Goal: Task Accomplishment & Management: Complete application form

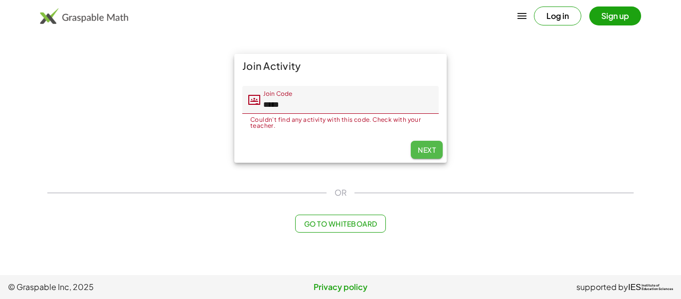
click at [427, 155] on button "Next" at bounding box center [427, 150] width 32 height 18
click at [428, 153] on span "Next" at bounding box center [427, 149] width 18 height 9
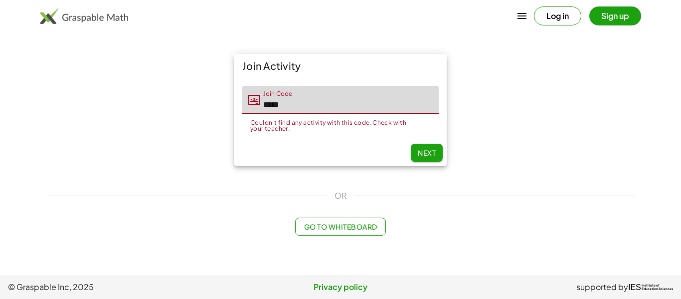
click at [341, 101] on input "*****" at bounding box center [349, 100] width 178 height 28
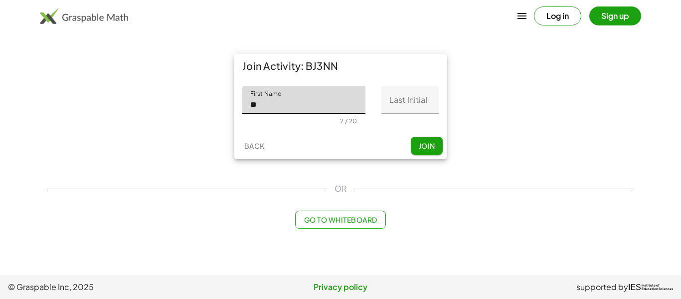
type input "**"
click at [416, 106] on input "Last Initial" at bounding box center [409, 100] width 57 height 28
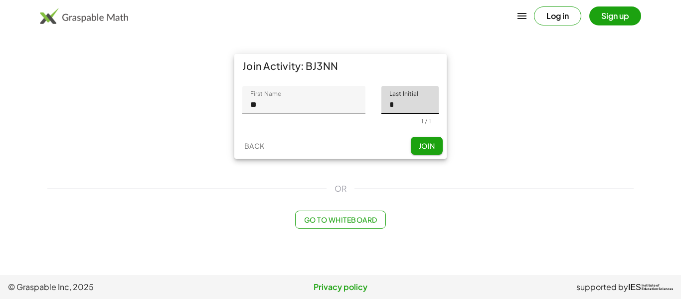
type input "*"
click at [421, 145] on span "Join" at bounding box center [426, 145] width 16 height 9
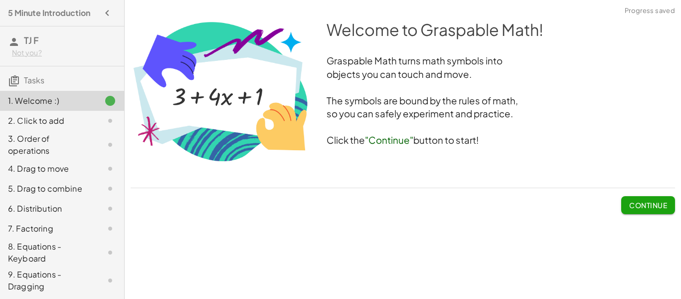
click at [635, 201] on span "Continue" at bounding box center [648, 204] width 38 height 9
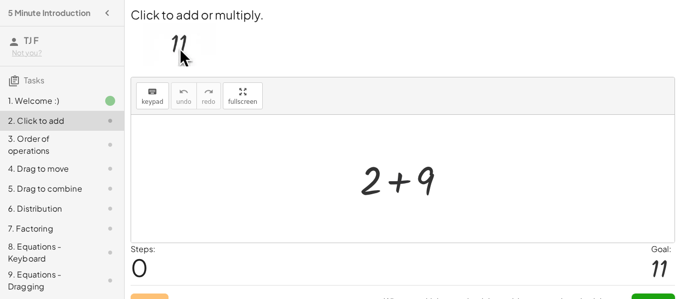
click at [389, 187] on div at bounding box center [406, 178] width 103 height 51
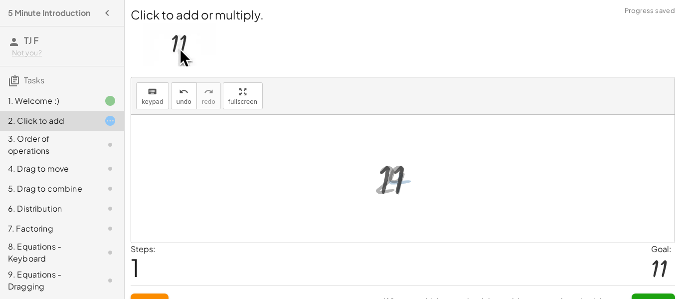
click at [402, 182] on div at bounding box center [406, 178] width 67 height 49
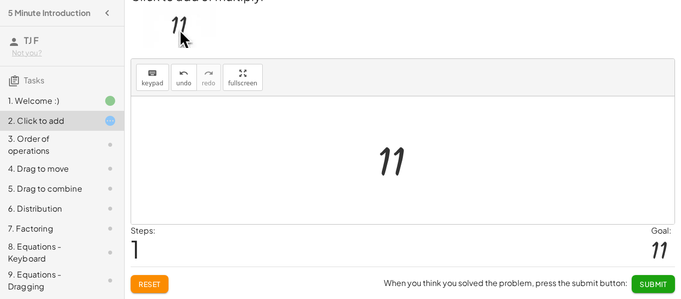
click at [657, 280] on span "Submit" at bounding box center [653, 283] width 27 height 9
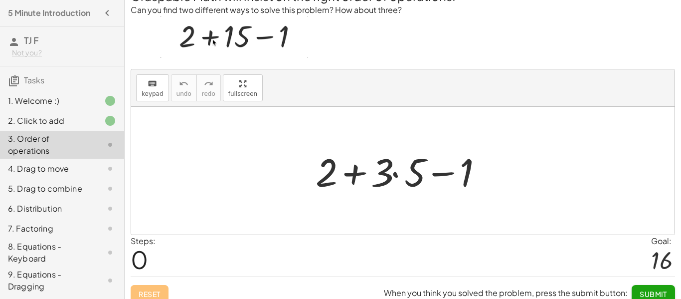
click at [388, 185] on div at bounding box center [406, 170] width 191 height 51
click at [393, 170] on div at bounding box center [406, 170] width 191 height 51
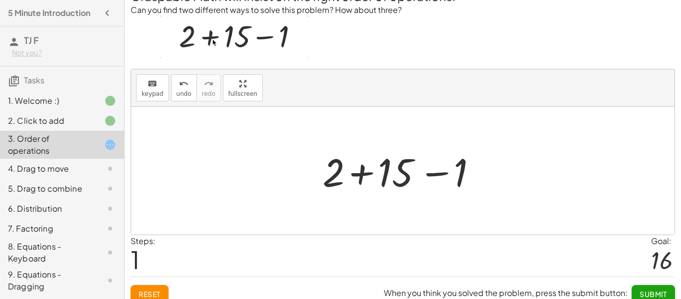
scroll to position [28, 0]
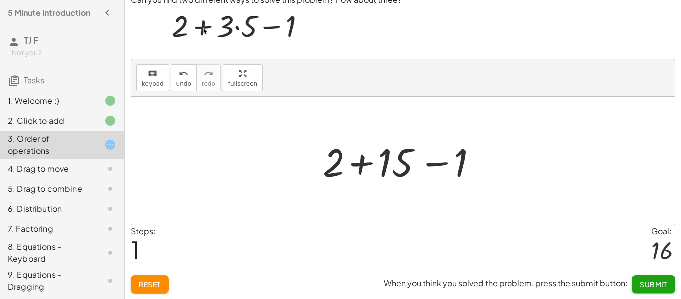
click at [361, 162] on div at bounding box center [407, 160] width 178 height 51
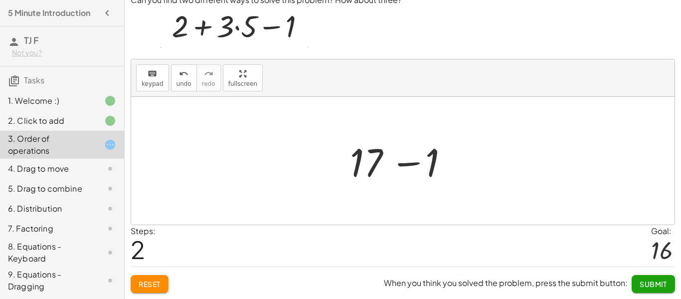
click at [411, 164] on div at bounding box center [406, 160] width 123 height 51
click at [652, 282] on span "Submit" at bounding box center [653, 283] width 27 height 9
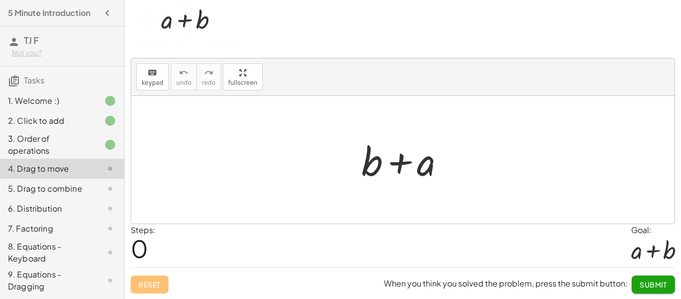
click at [399, 163] on div at bounding box center [406, 159] width 101 height 51
drag, startPoint x: 416, startPoint y: 164, endPoint x: 345, endPoint y: 158, distance: 71.6
click at [345, 158] on div "+ a + b + a" at bounding box center [402, 160] width 543 height 128
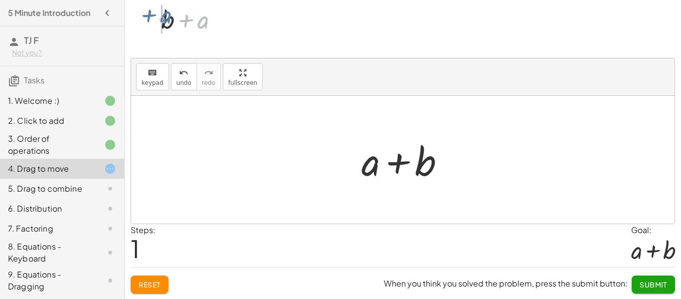
click at [399, 161] on div at bounding box center [406, 159] width 101 height 51
click at [637, 280] on button "Submit" at bounding box center [653, 284] width 43 height 18
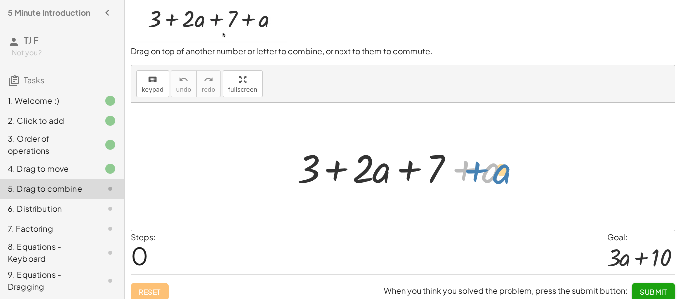
drag, startPoint x: 488, startPoint y: 173, endPoint x: 499, endPoint y: 174, distance: 11.5
click at [499, 174] on div at bounding box center [406, 166] width 229 height 51
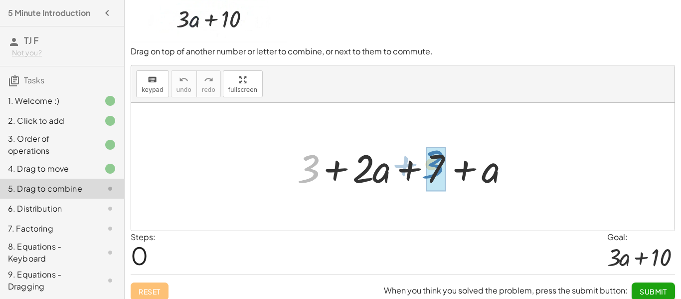
drag, startPoint x: 311, startPoint y: 171, endPoint x: 435, endPoint y: 168, distance: 124.2
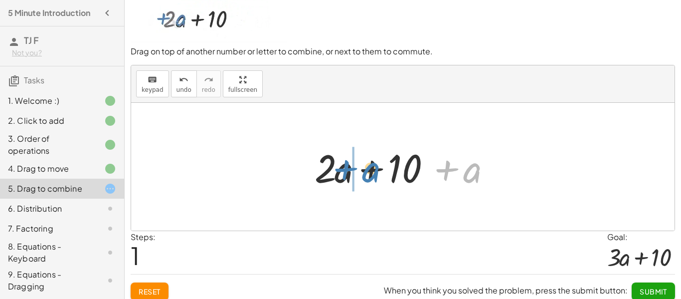
drag, startPoint x: 476, startPoint y: 179, endPoint x: 370, endPoint y: 177, distance: 105.7
click at [370, 177] on div at bounding box center [406, 166] width 193 height 51
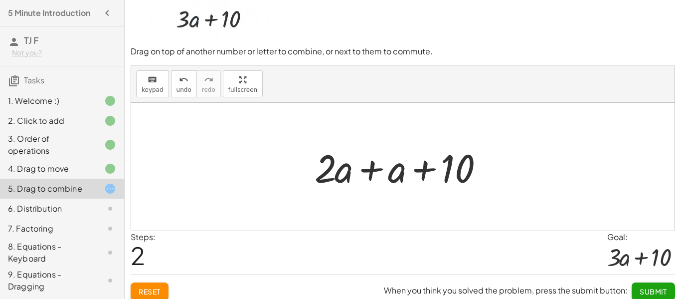
click at [374, 166] on div at bounding box center [406, 166] width 193 height 51
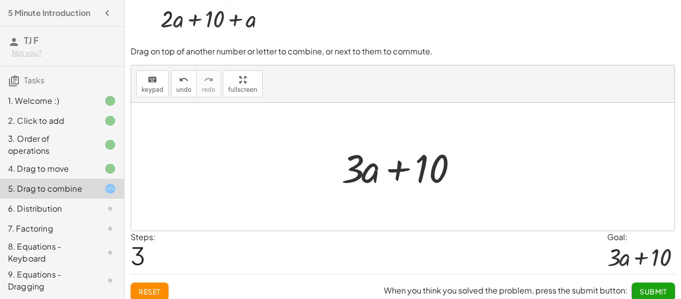
click at [648, 288] on span "Submit" at bounding box center [653, 291] width 27 height 9
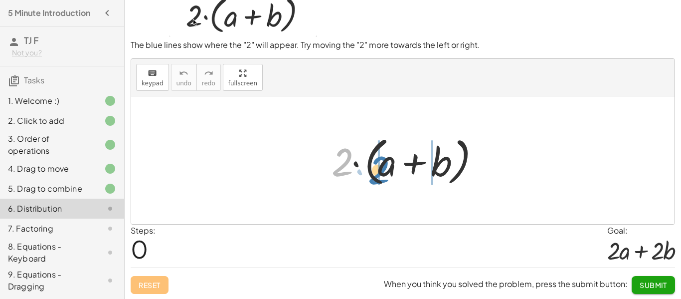
drag, startPoint x: 337, startPoint y: 173, endPoint x: 374, endPoint y: 181, distance: 37.3
click at [374, 181] on div at bounding box center [406, 160] width 160 height 57
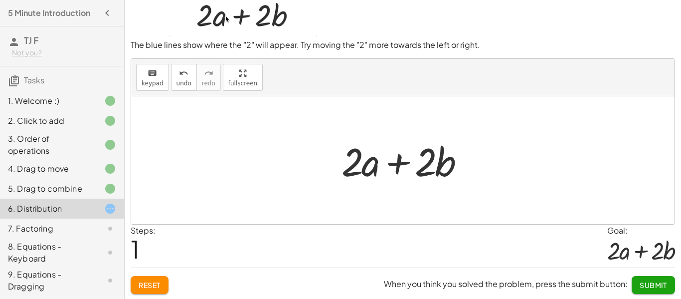
click at [647, 287] on span "Submit" at bounding box center [653, 284] width 27 height 9
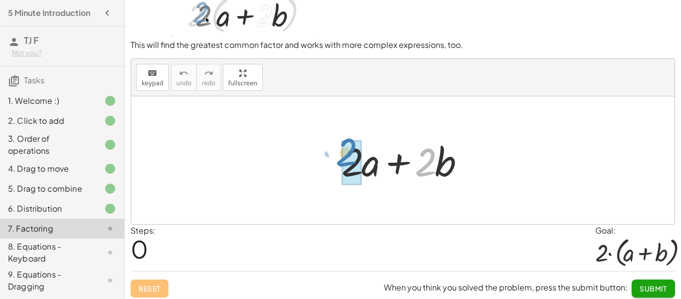
drag, startPoint x: 423, startPoint y: 161, endPoint x: 343, endPoint y: 152, distance: 79.8
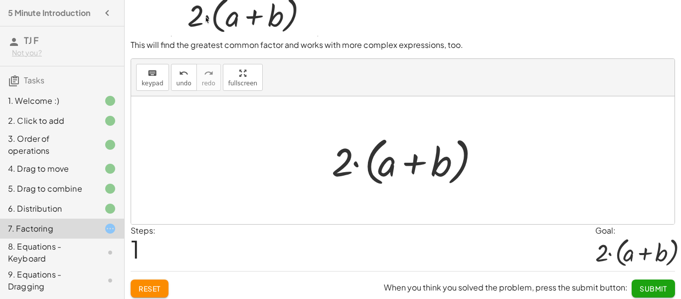
click at [645, 284] on span "Submit" at bounding box center [653, 288] width 27 height 9
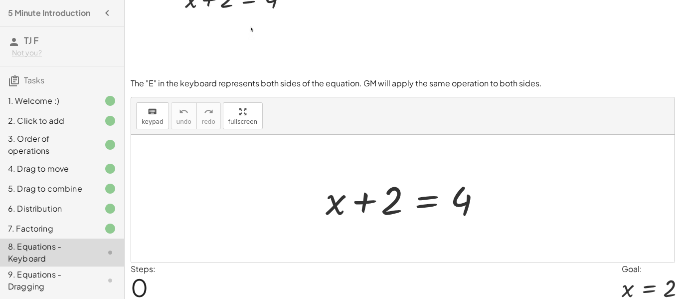
scroll to position [0, 0]
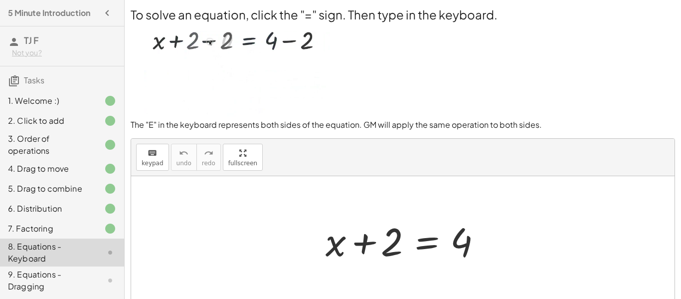
click at [423, 248] on div at bounding box center [407, 239] width 172 height 51
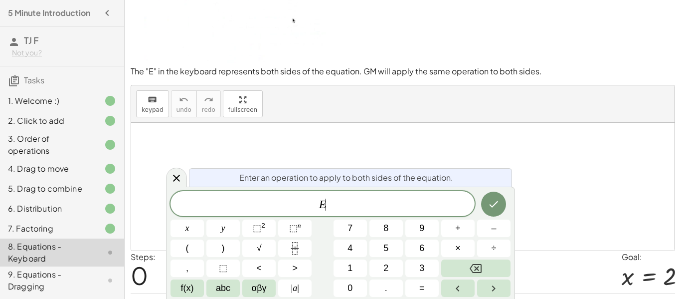
scroll to position [59, 0]
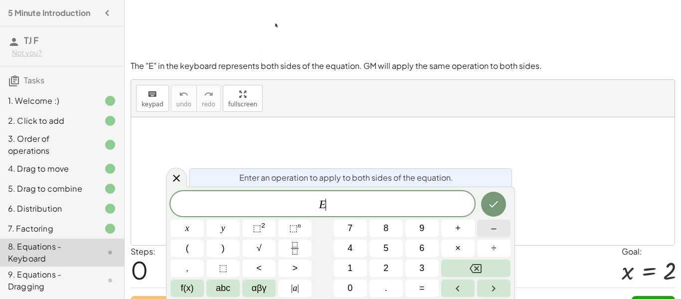
click at [492, 230] on span "–" at bounding box center [493, 227] width 5 height 13
click at [384, 272] on span "2" at bounding box center [385, 267] width 5 height 13
click at [490, 201] on icon "Done" at bounding box center [493, 204] width 12 height 12
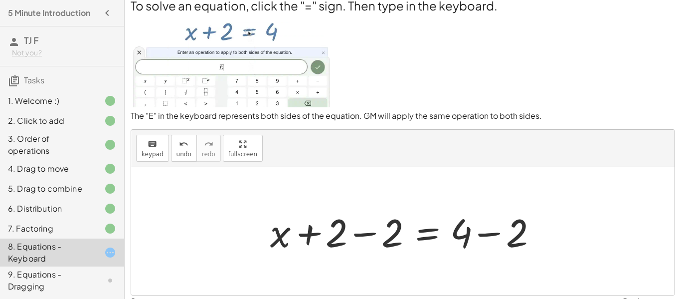
scroll to position [8, 0]
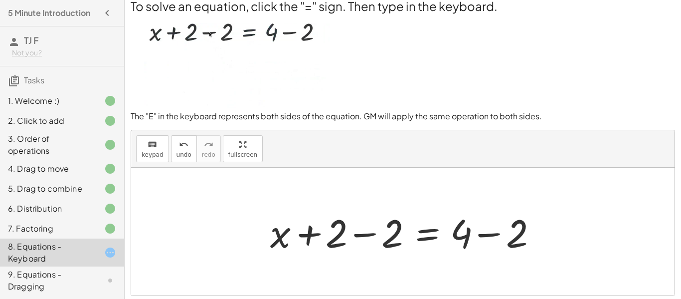
click at [365, 235] on div at bounding box center [406, 231] width 283 height 51
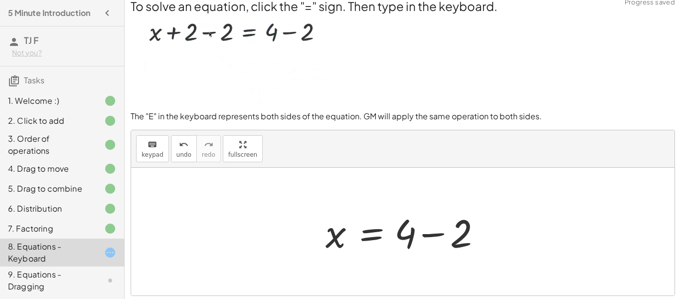
click at [429, 238] on div at bounding box center [407, 231] width 172 height 51
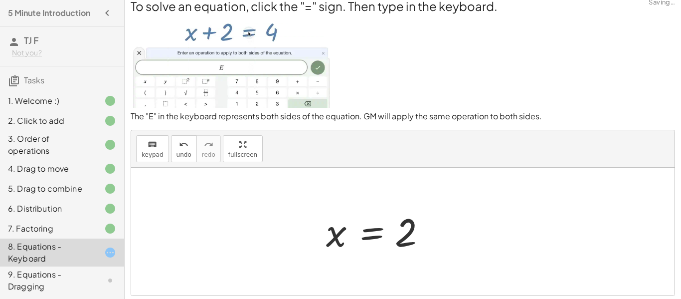
scroll to position [80, 0]
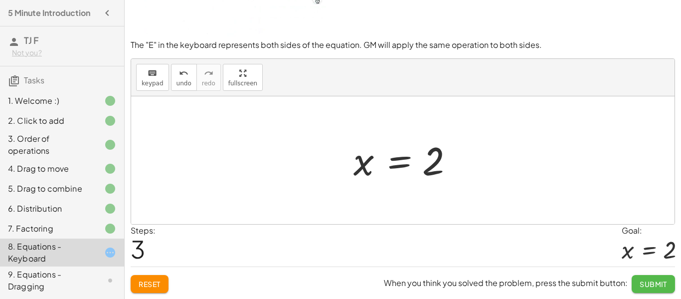
click at [643, 280] on span "Submit" at bounding box center [653, 283] width 27 height 9
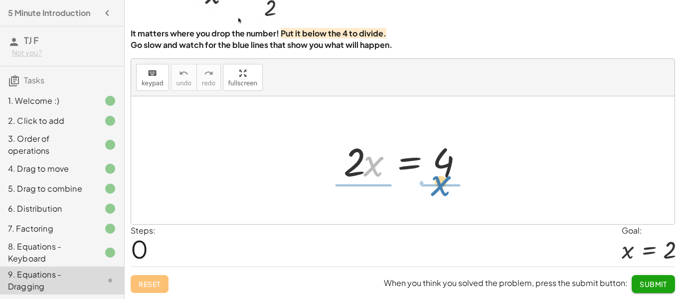
drag, startPoint x: 367, startPoint y: 162, endPoint x: 435, endPoint y: 182, distance: 70.8
click at [435, 182] on div at bounding box center [406, 160] width 136 height 51
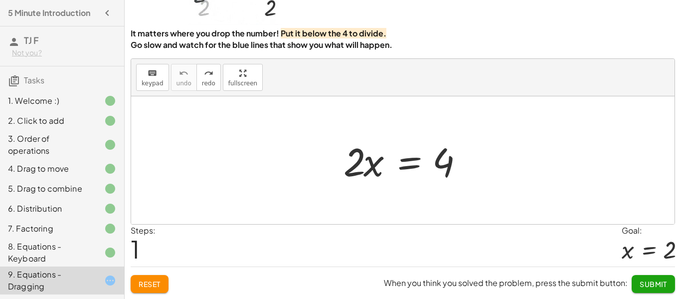
scroll to position [58, 0]
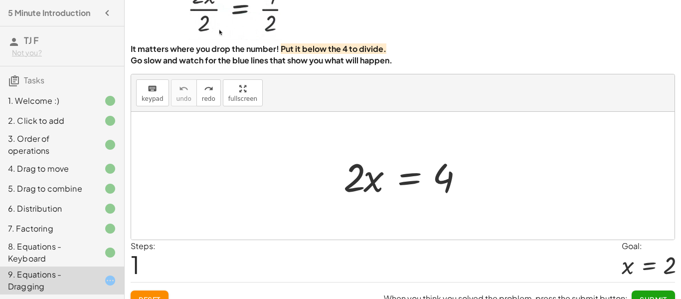
click at [155, 293] on button "Reset" at bounding box center [150, 299] width 38 height 18
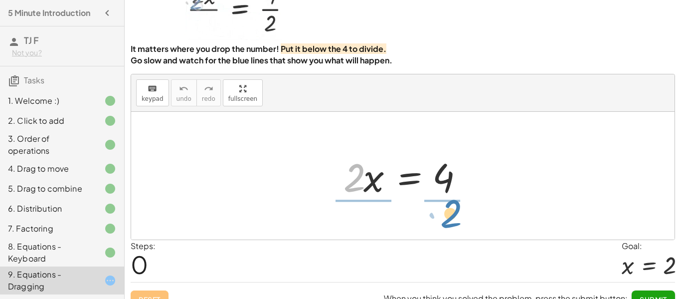
drag, startPoint x: 352, startPoint y: 181, endPoint x: 452, endPoint y: 217, distance: 106.1
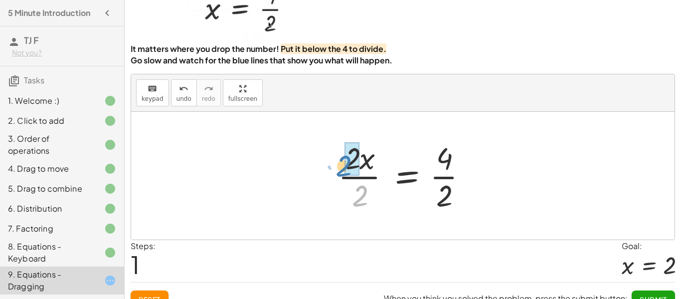
drag, startPoint x: 361, startPoint y: 196, endPoint x: 345, endPoint y: 165, distance: 34.8
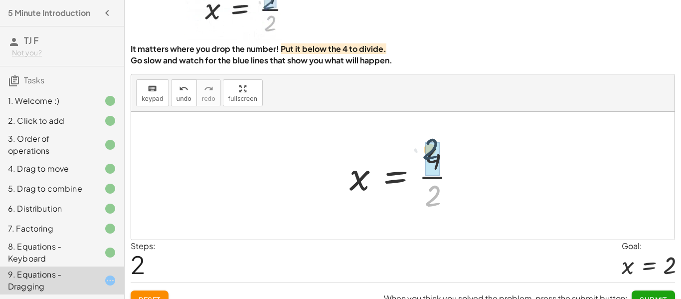
drag, startPoint x: 438, startPoint y: 195, endPoint x: 435, endPoint y: 178, distance: 17.6
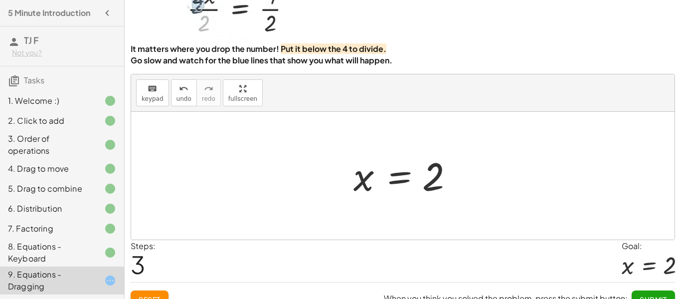
click at [660, 293] on button "Submit" at bounding box center [653, 299] width 43 height 18
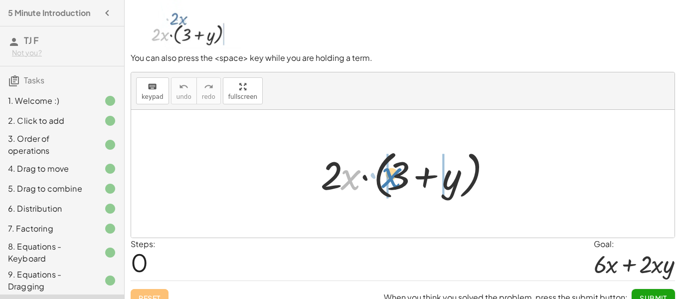
drag, startPoint x: 349, startPoint y: 177, endPoint x: 396, endPoint y: 179, distance: 46.4
click at [396, 179] on div at bounding box center [407, 173] width 182 height 57
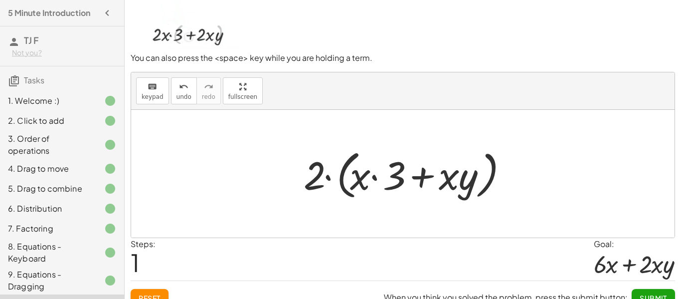
click at [146, 297] on span "Reset" at bounding box center [150, 297] width 22 height 9
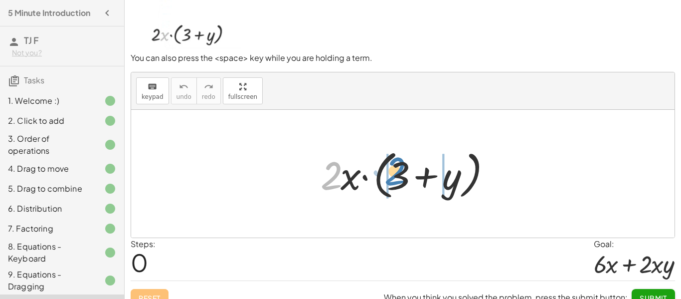
drag, startPoint x: 340, startPoint y: 178, endPoint x: 402, endPoint y: 173, distance: 62.0
click at [402, 173] on div at bounding box center [407, 173] width 182 height 57
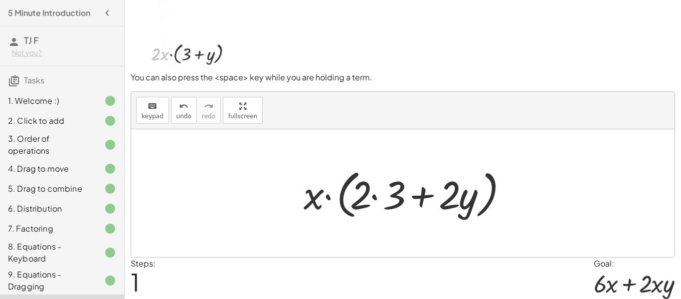
scroll to position [72, 0]
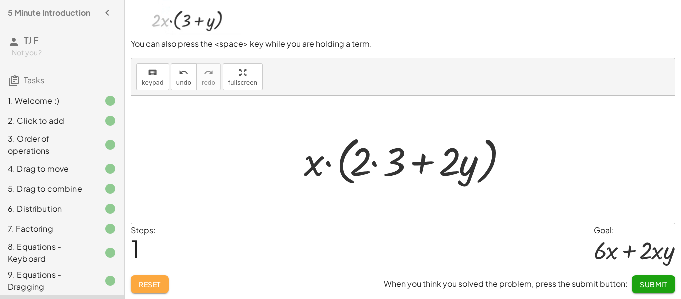
click at [153, 282] on span "Reset" at bounding box center [150, 283] width 22 height 9
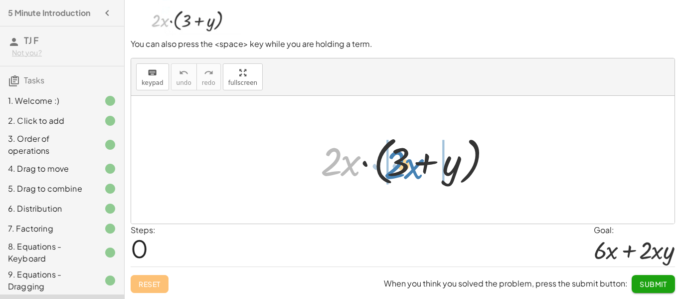
drag, startPoint x: 337, startPoint y: 158, endPoint x: 401, endPoint y: 164, distance: 64.1
click at [401, 164] on div at bounding box center [407, 159] width 182 height 57
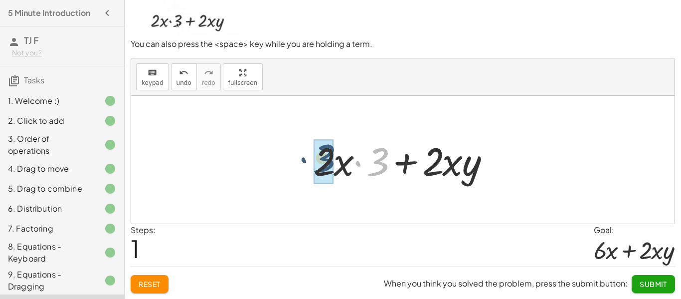
drag, startPoint x: 385, startPoint y: 168, endPoint x: 328, endPoint y: 165, distance: 57.4
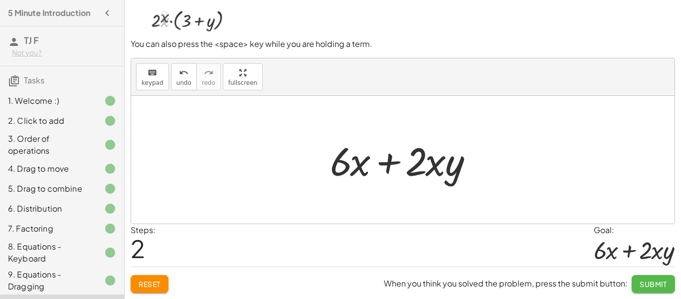
click at [644, 282] on span "Submit" at bounding box center [653, 283] width 27 height 9
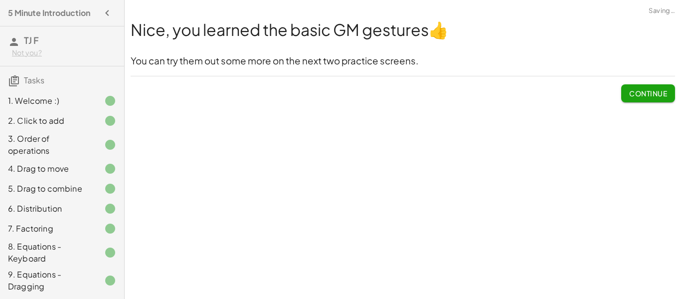
scroll to position [0, 0]
click at [636, 89] on span "Continue" at bounding box center [648, 93] width 38 height 9
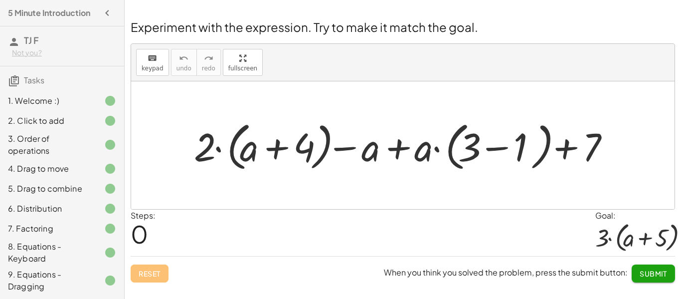
click at [284, 145] on div at bounding box center [407, 145] width 436 height 57
click at [221, 145] on div at bounding box center [407, 145] width 436 height 57
click at [354, 151] on div at bounding box center [407, 145] width 436 height 57
click at [411, 144] on div at bounding box center [407, 145] width 436 height 57
click at [562, 153] on div at bounding box center [407, 145] width 436 height 57
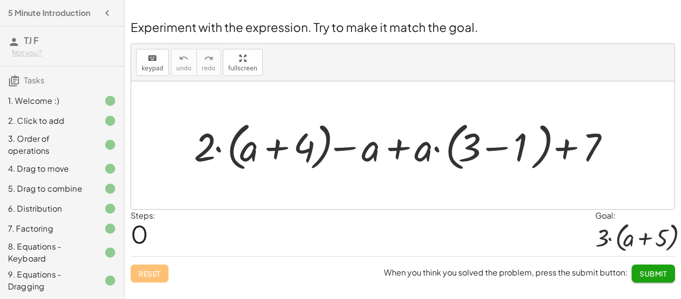
click at [495, 148] on div at bounding box center [407, 145] width 436 height 57
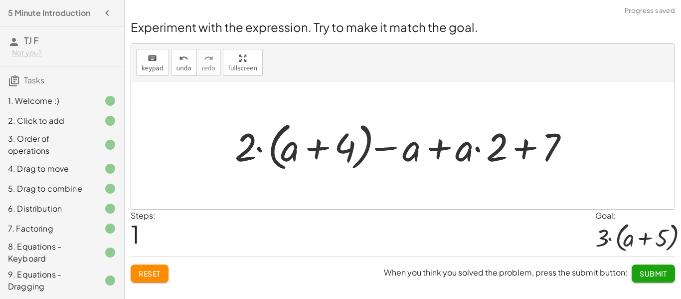
click at [381, 147] on div at bounding box center [407, 145] width 354 height 57
click at [324, 143] on div at bounding box center [407, 145] width 354 height 57
click at [242, 152] on div at bounding box center [407, 145] width 354 height 57
click at [444, 157] on div at bounding box center [407, 145] width 354 height 57
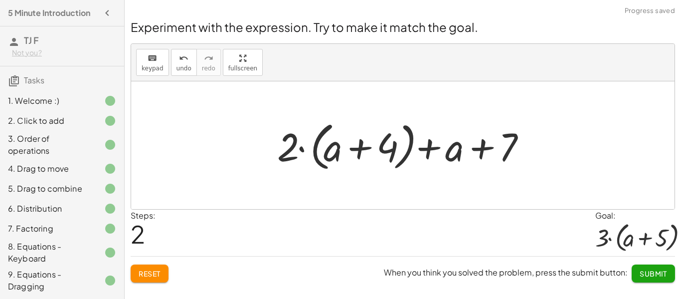
click at [481, 149] on div at bounding box center [406, 145] width 269 height 57
click at [365, 144] on div at bounding box center [406, 145] width 269 height 57
click at [297, 146] on div at bounding box center [406, 145] width 269 height 57
click at [291, 156] on div at bounding box center [406, 145] width 269 height 57
click at [280, 153] on div at bounding box center [406, 145] width 269 height 57
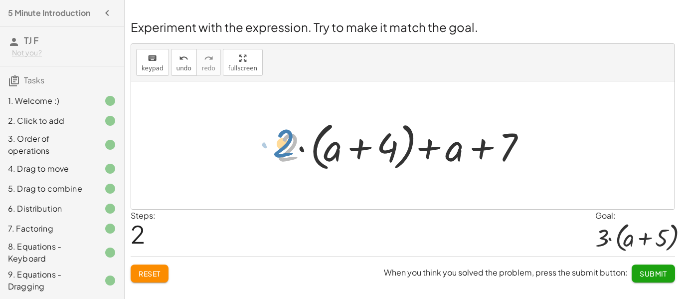
drag, startPoint x: 285, startPoint y: 156, endPoint x: 276, endPoint y: 152, distance: 9.8
click at [276, 152] on div at bounding box center [406, 145] width 269 height 57
click at [457, 151] on div at bounding box center [406, 145] width 269 height 57
click at [358, 147] on div at bounding box center [406, 145] width 269 height 57
click at [150, 266] on button "Reset" at bounding box center [150, 273] width 38 height 18
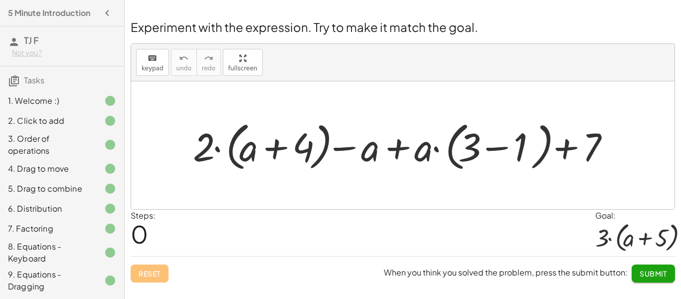
click at [350, 148] on div at bounding box center [406, 145] width 437 height 57
click at [412, 148] on div at bounding box center [406, 145] width 437 height 57
click at [506, 148] on div at bounding box center [406, 145] width 437 height 57
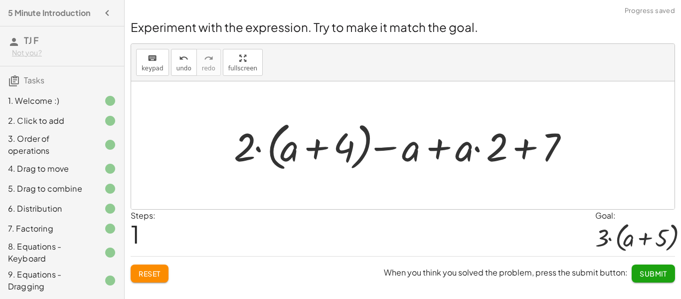
click at [531, 148] on div at bounding box center [406, 145] width 355 height 57
click at [429, 152] on div at bounding box center [406, 145] width 355 height 57
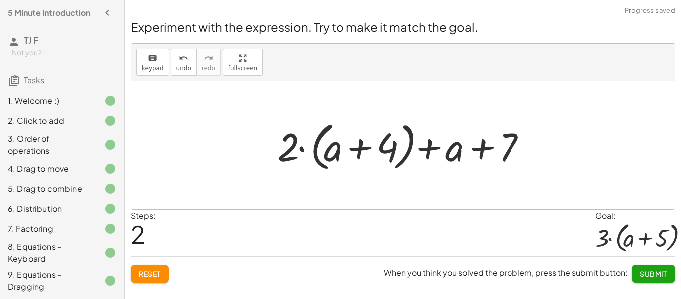
click at [361, 139] on div at bounding box center [406, 145] width 269 height 57
drag, startPoint x: 285, startPoint y: 157, endPoint x: 321, endPoint y: 156, distance: 35.9
click at [321, 156] on div at bounding box center [406, 145] width 269 height 57
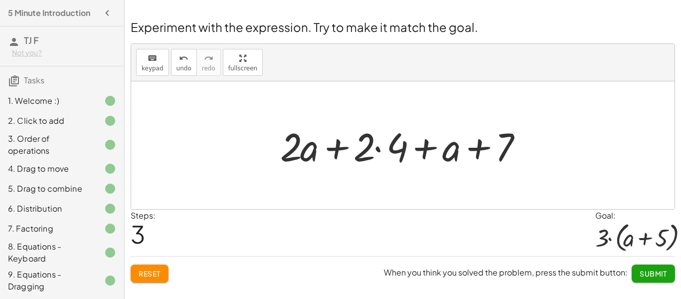
click at [149, 269] on span "Reset" at bounding box center [150, 273] width 22 height 9
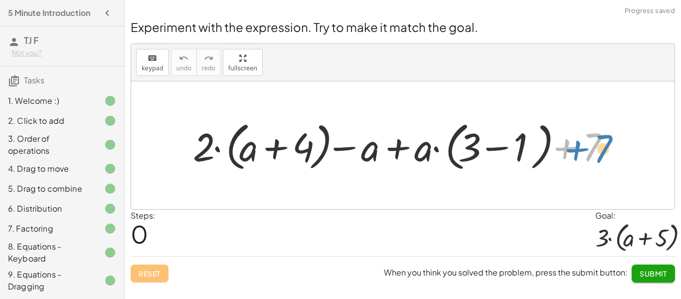
drag, startPoint x: 596, startPoint y: 145, endPoint x: 607, endPoint y: 146, distance: 11.6
click at [607, 146] on div at bounding box center [406, 145] width 437 height 57
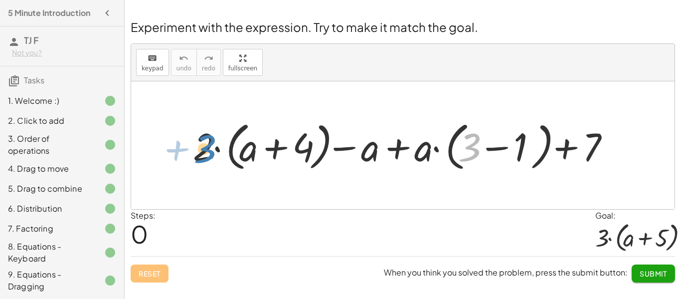
drag, startPoint x: 473, startPoint y: 150, endPoint x: 210, endPoint y: 151, distance: 262.2
click at [210, 151] on div at bounding box center [406, 145] width 437 height 57
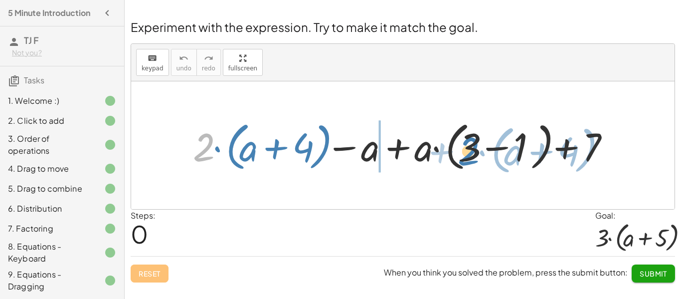
drag, startPoint x: 198, startPoint y: 151, endPoint x: 461, endPoint y: 154, distance: 262.2
click at [461, 154] on div at bounding box center [406, 145] width 437 height 57
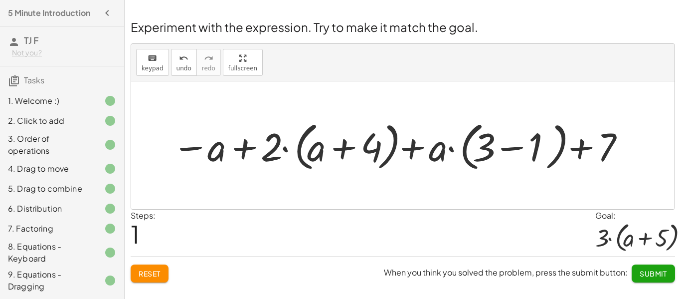
click at [252, 147] on div at bounding box center [400, 145] width 466 height 57
click at [342, 153] on div at bounding box center [400, 145] width 466 height 57
click at [435, 150] on div at bounding box center [400, 145] width 466 height 57
click at [419, 146] on div at bounding box center [400, 145] width 466 height 57
click at [505, 146] on div at bounding box center [400, 145] width 466 height 57
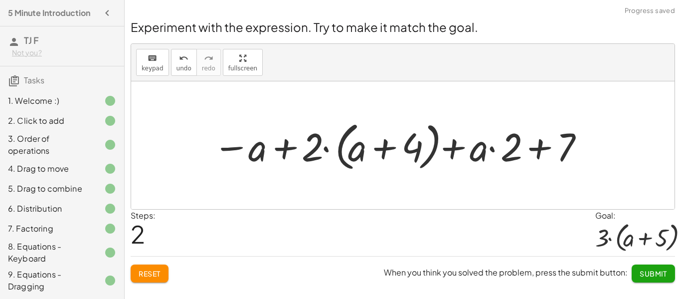
click at [537, 149] on div at bounding box center [400, 145] width 384 height 57
click at [448, 148] on div at bounding box center [400, 145] width 384 height 57
click at [398, 144] on div at bounding box center [400, 145] width 384 height 57
click at [287, 146] on div at bounding box center [400, 145] width 384 height 57
click at [243, 147] on div at bounding box center [400, 145] width 384 height 57
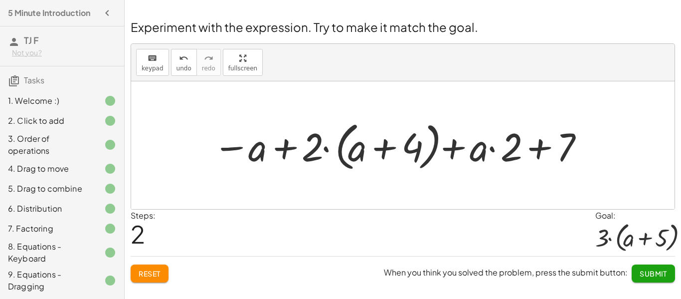
click at [234, 149] on div at bounding box center [400, 145] width 384 height 57
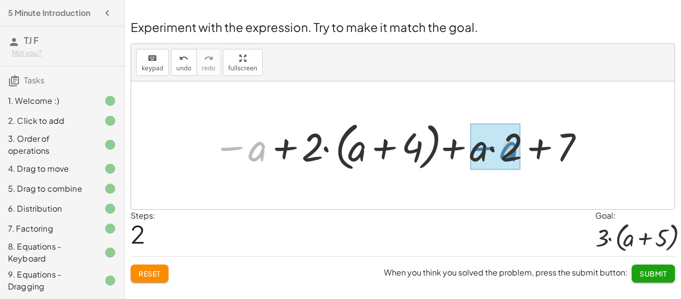
drag, startPoint x: 256, startPoint y: 153, endPoint x: 499, endPoint y: 153, distance: 243.2
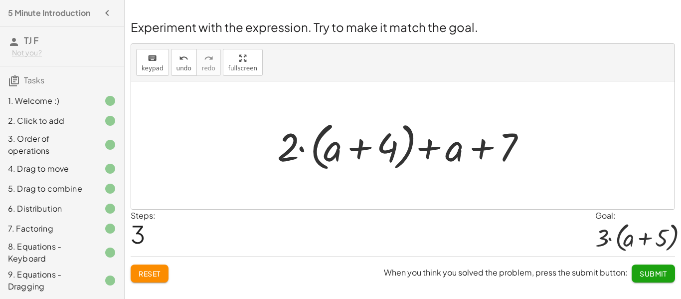
click at [506, 148] on div at bounding box center [406, 145] width 269 height 57
click at [481, 148] on div at bounding box center [406, 145] width 269 height 57
click at [428, 145] on div at bounding box center [406, 145] width 269 height 57
click at [357, 147] on div at bounding box center [406, 145] width 269 height 57
click at [292, 147] on div at bounding box center [406, 145] width 269 height 57
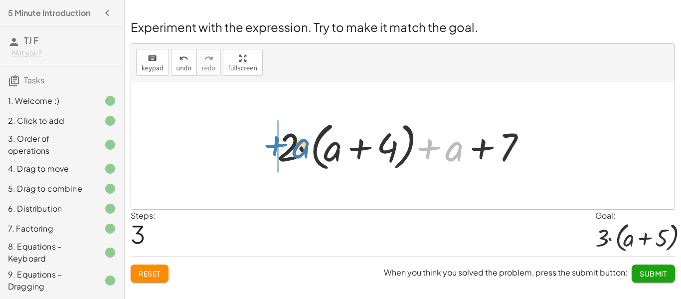
drag, startPoint x: 458, startPoint y: 155, endPoint x: 302, endPoint y: 151, distance: 156.6
click at [302, 151] on div at bounding box center [406, 145] width 269 height 57
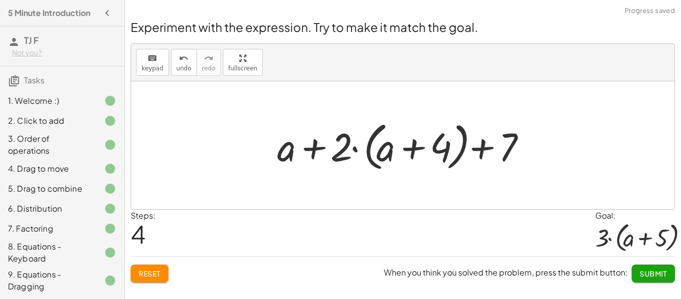
click at [314, 151] on div at bounding box center [406, 145] width 269 height 57
drag, startPoint x: 280, startPoint y: 155, endPoint x: 469, endPoint y: 157, distance: 189.4
click at [469, 157] on div at bounding box center [406, 145] width 269 height 57
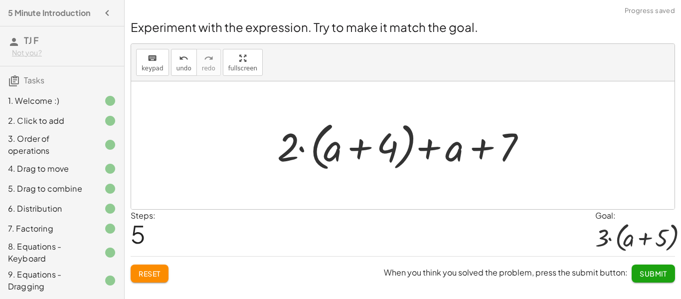
click at [507, 151] on div at bounding box center [406, 145] width 269 height 57
drag, startPoint x: 507, startPoint y: 151, endPoint x: 399, endPoint y: 148, distance: 108.7
click at [399, 148] on div at bounding box center [406, 145] width 269 height 57
click at [423, 153] on div at bounding box center [406, 145] width 269 height 57
click at [365, 147] on div at bounding box center [406, 145] width 269 height 57
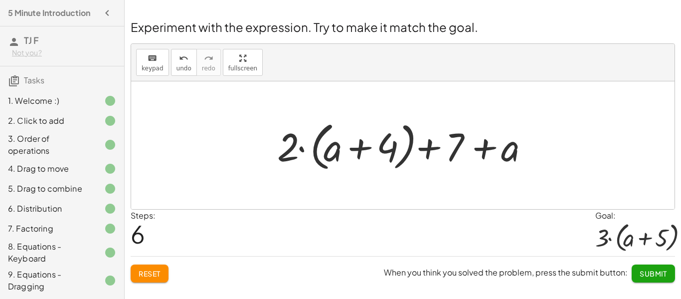
click at [475, 146] on div at bounding box center [406, 145] width 269 height 57
click at [157, 267] on button "Reset" at bounding box center [150, 273] width 38 height 18
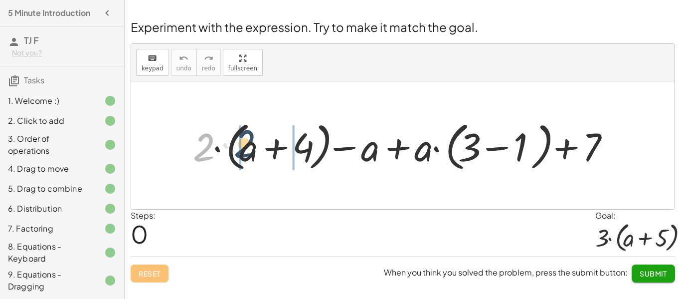
drag, startPoint x: 195, startPoint y: 156, endPoint x: 237, endPoint y: 152, distance: 42.1
click at [237, 152] on div at bounding box center [406, 145] width 437 height 57
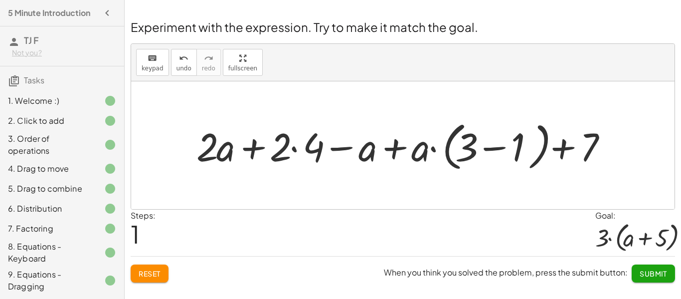
click at [497, 142] on div at bounding box center [406, 145] width 431 height 57
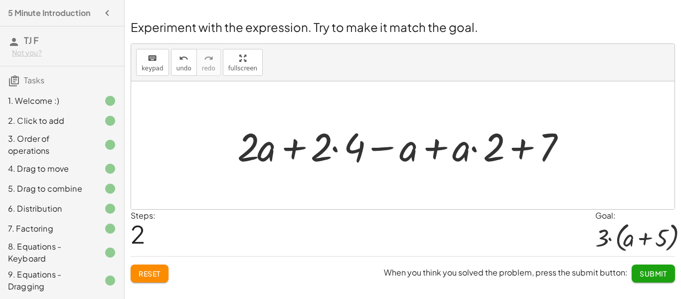
click at [373, 146] on div at bounding box center [406, 145] width 348 height 51
click at [296, 149] on div at bounding box center [406, 145] width 348 height 51
click at [513, 153] on div at bounding box center [406, 145] width 348 height 51
click at [430, 145] on div at bounding box center [406, 145] width 348 height 51
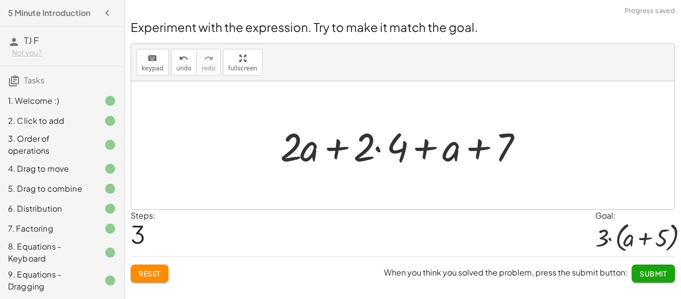
click at [421, 147] on div at bounding box center [406, 145] width 262 height 51
click at [336, 149] on div at bounding box center [406, 145] width 262 height 51
click at [485, 146] on div at bounding box center [406, 145] width 262 height 51
click at [144, 279] on button "Reset" at bounding box center [150, 273] width 38 height 18
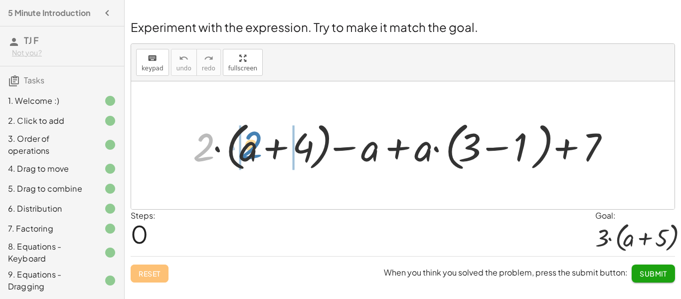
drag, startPoint x: 204, startPoint y: 145, endPoint x: 245, endPoint y: 143, distance: 41.4
click at [245, 143] on div at bounding box center [406, 145] width 437 height 57
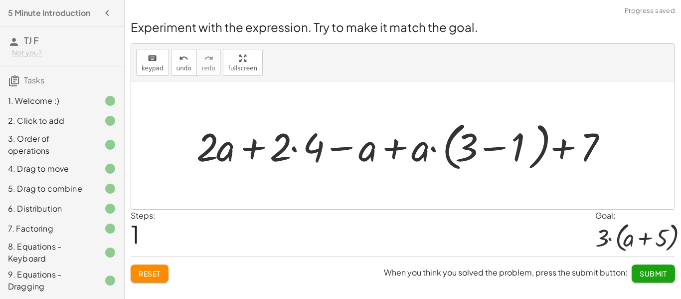
click at [297, 145] on div at bounding box center [406, 145] width 431 height 57
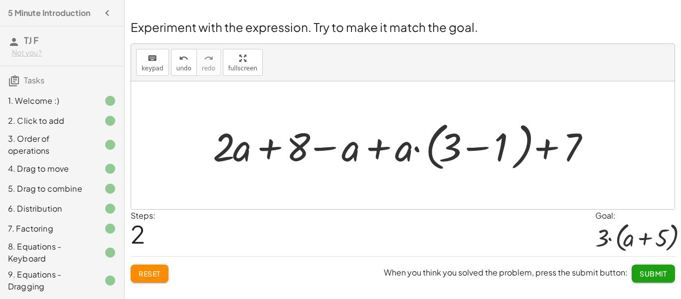
click at [418, 151] on div at bounding box center [406, 145] width 397 height 57
click at [419, 148] on div at bounding box center [406, 145] width 397 height 57
click at [498, 147] on div at bounding box center [406, 145] width 397 height 57
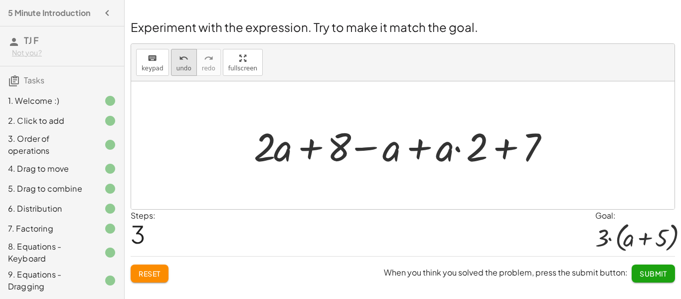
click at [180, 63] on icon "undo" at bounding box center [183, 58] width 9 height 12
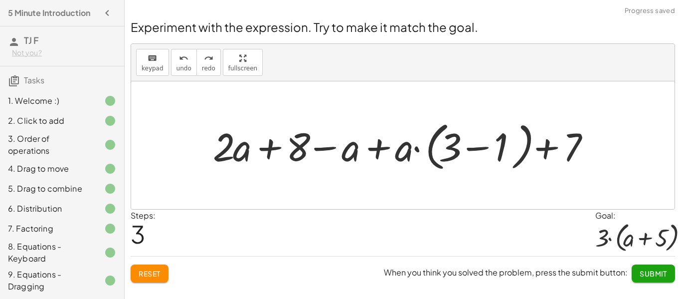
click at [534, 150] on div at bounding box center [406, 145] width 397 height 57
click at [546, 146] on div at bounding box center [406, 145] width 397 height 57
click at [538, 149] on div at bounding box center [406, 145] width 397 height 57
click at [479, 152] on div at bounding box center [406, 145] width 397 height 57
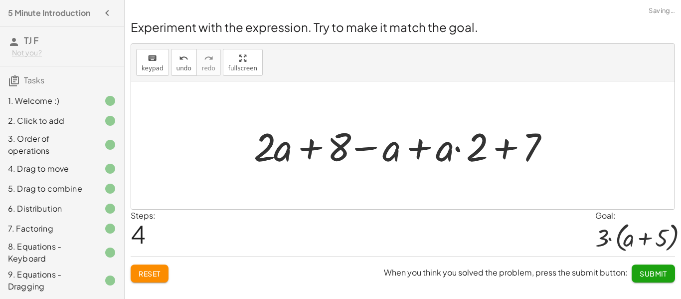
click at [506, 144] on div at bounding box center [407, 145] width 316 height 51
click at [505, 148] on div at bounding box center [407, 145] width 316 height 51
click at [454, 150] on div at bounding box center [407, 145] width 316 height 51
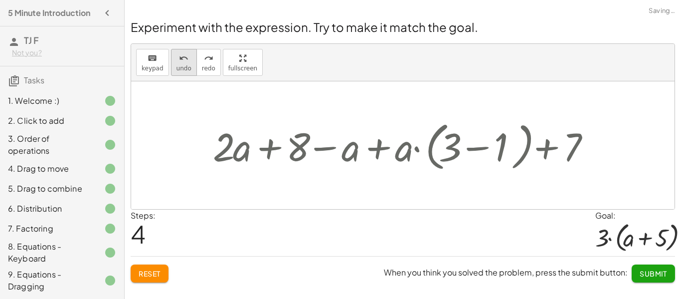
click at [179, 58] on icon "undo" at bounding box center [183, 58] width 9 height 12
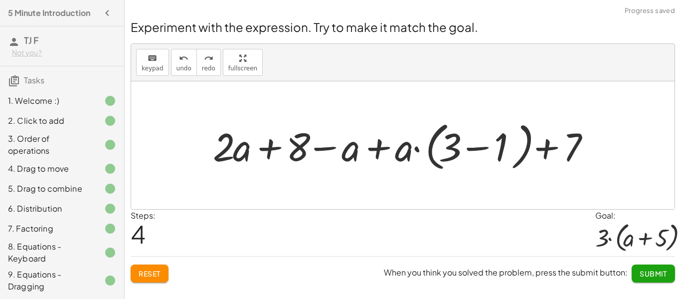
click at [408, 150] on div at bounding box center [406, 145] width 397 height 57
click at [412, 151] on div at bounding box center [406, 145] width 397 height 57
click at [419, 149] on div at bounding box center [406, 145] width 397 height 57
click at [482, 148] on div at bounding box center [406, 145] width 397 height 57
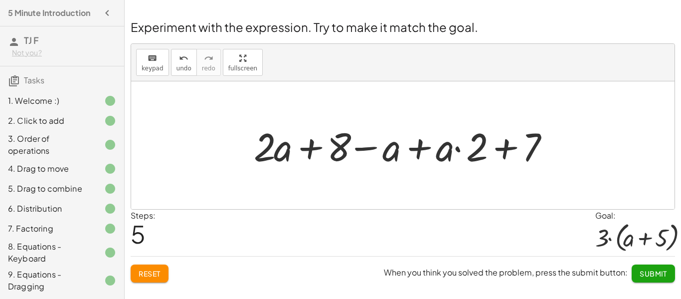
click at [288, 151] on div at bounding box center [407, 145] width 316 height 51
click at [307, 149] on div at bounding box center [407, 145] width 316 height 51
click at [388, 153] on div at bounding box center [407, 145] width 316 height 51
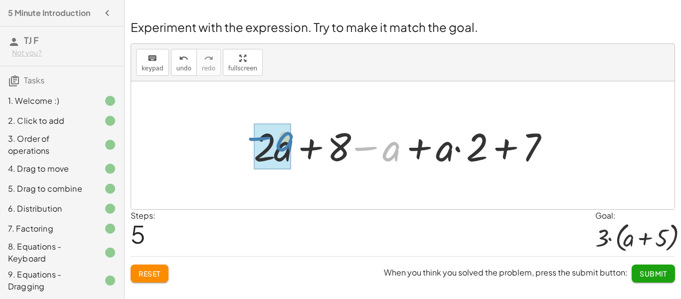
drag, startPoint x: 388, startPoint y: 153, endPoint x: 282, endPoint y: 145, distance: 106.5
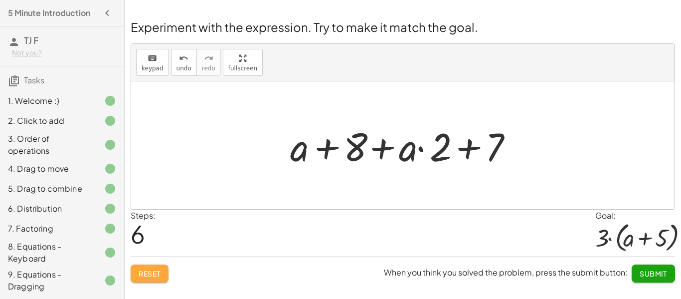
click at [145, 269] on span "Reset" at bounding box center [150, 273] width 22 height 9
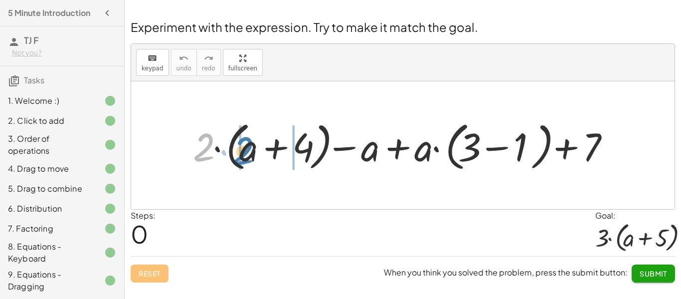
drag, startPoint x: 209, startPoint y: 150, endPoint x: 249, endPoint y: 153, distance: 39.5
click at [249, 153] on div at bounding box center [406, 145] width 437 height 57
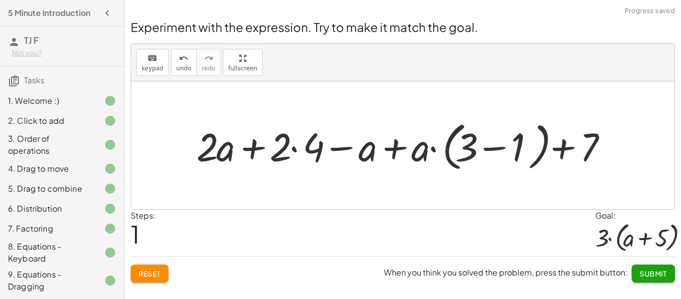
click at [297, 149] on div at bounding box center [406, 145] width 431 height 57
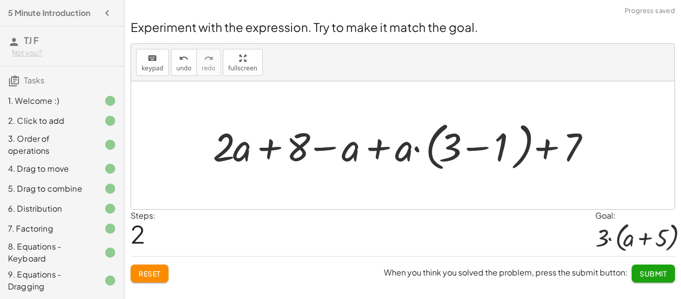
click at [388, 152] on div at bounding box center [406, 145] width 397 height 57
drag, startPoint x: 403, startPoint y: 156, endPoint x: 443, endPoint y: 148, distance: 41.1
click at [443, 148] on div at bounding box center [406, 145] width 397 height 57
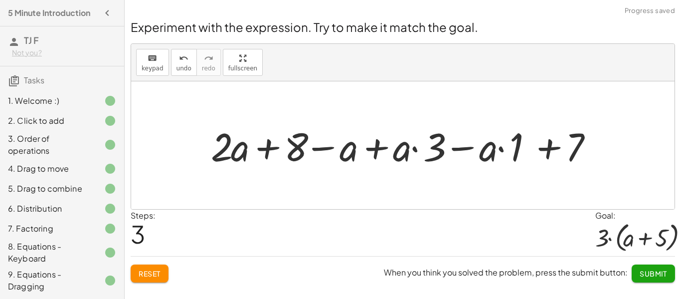
click at [544, 154] on div at bounding box center [407, 145] width 402 height 51
click at [466, 147] on div at bounding box center [407, 145] width 402 height 51
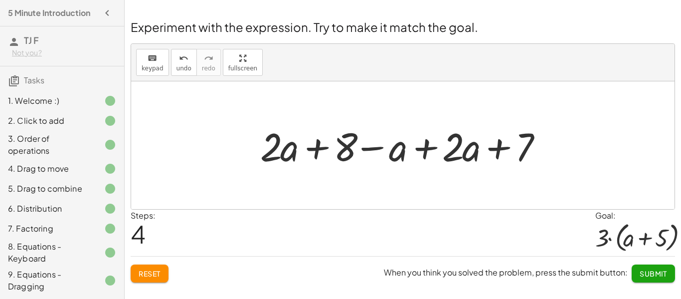
click at [497, 152] on div at bounding box center [406, 145] width 302 height 51
drag, startPoint x: 453, startPoint y: 153, endPoint x: 269, endPoint y: 151, distance: 183.9
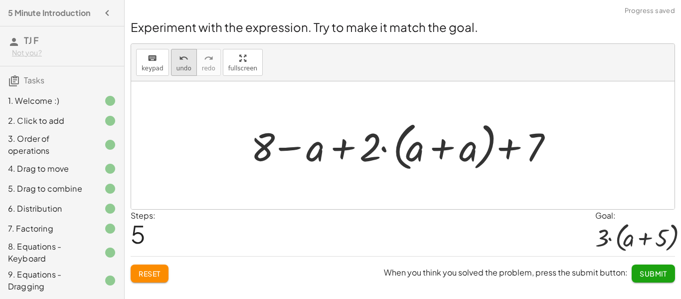
click at [181, 65] on span "undo" at bounding box center [183, 68] width 15 height 7
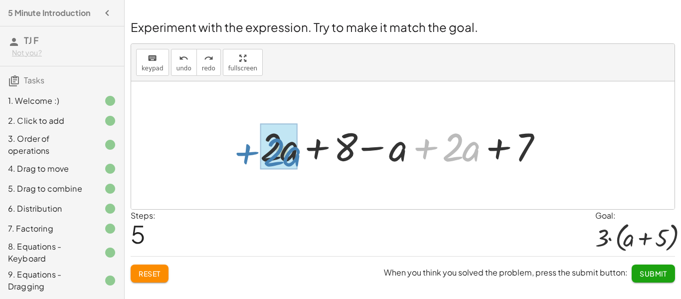
drag, startPoint x: 455, startPoint y: 152, endPoint x: 275, endPoint y: 157, distance: 179.5
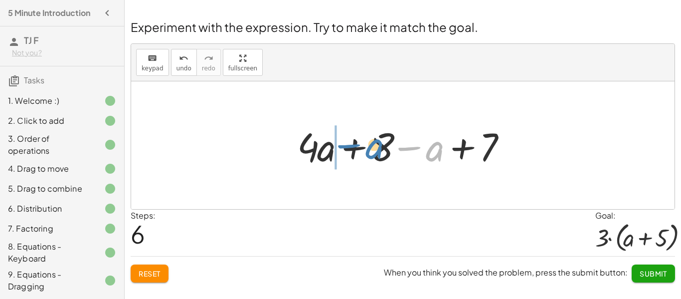
drag, startPoint x: 412, startPoint y: 150, endPoint x: 353, endPoint y: 148, distance: 59.3
click at [353, 148] on div at bounding box center [406, 145] width 229 height 51
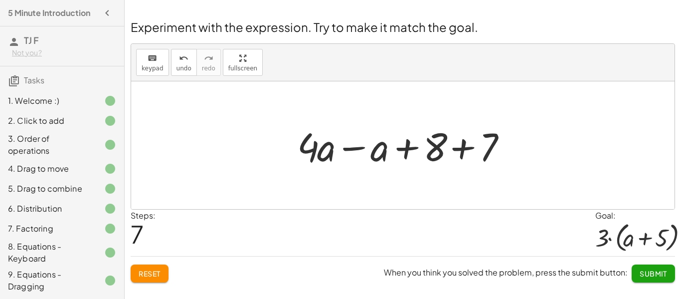
click at [464, 148] on div at bounding box center [406, 145] width 229 height 51
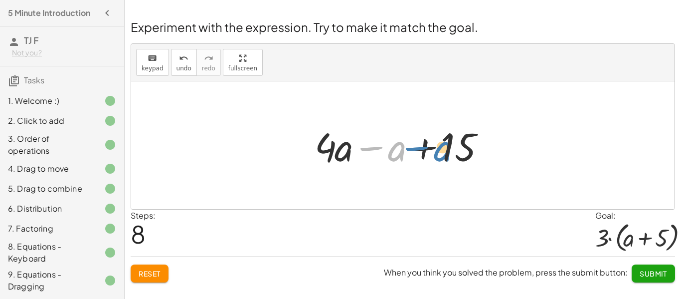
drag, startPoint x: 380, startPoint y: 146, endPoint x: 429, endPoint y: 147, distance: 48.9
click at [429, 147] on div at bounding box center [406, 145] width 193 height 51
click at [421, 148] on div at bounding box center [406, 145] width 193 height 51
click at [369, 146] on div at bounding box center [406, 145] width 193 height 51
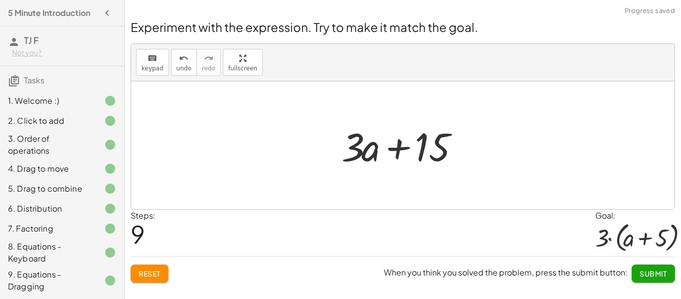
click at [399, 149] on div at bounding box center [406, 145] width 141 height 51
click at [154, 275] on span "Reset" at bounding box center [150, 273] width 22 height 9
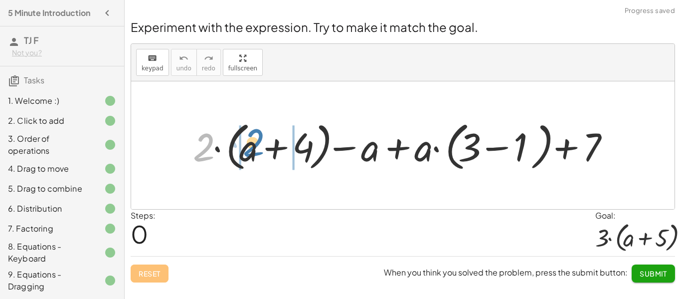
drag, startPoint x: 195, startPoint y: 147, endPoint x: 245, endPoint y: 144, distance: 49.9
click at [245, 144] on div at bounding box center [406, 145] width 437 height 57
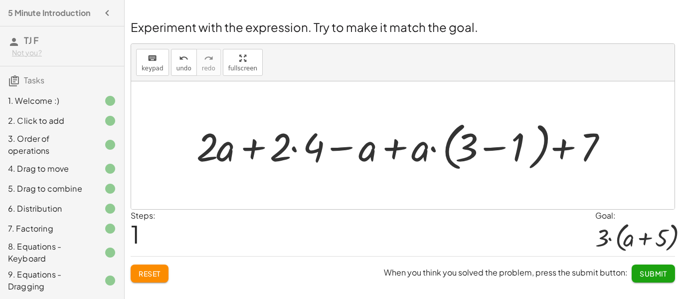
click at [295, 146] on div at bounding box center [406, 145] width 431 height 57
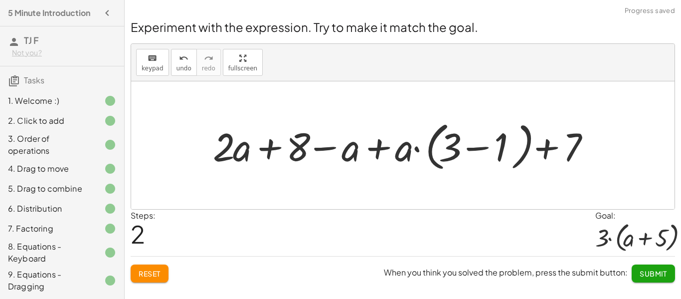
click at [445, 147] on div at bounding box center [406, 145] width 397 height 57
click at [451, 148] on div at bounding box center [406, 145] width 397 height 57
click at [451, 149] on div at bounding box center [406, 145] width 397 height 57
click at [447, 144] on div at bounding box center [406, 145] width 397 height 57
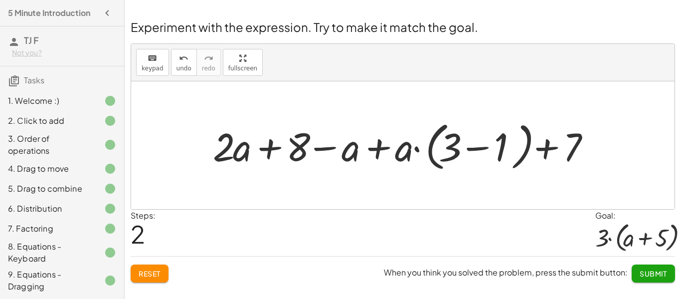
click at [271, 147] on div at bounding box center [406, 145] width 397 height 57
click at [330, 150] on div at bounding box center [406, 145] width 397 height 57
click at [297, 158] on div at bounding box center [406, 145] width 397 height 57
click at [296, 159] on div at bounding box center [406, 145] width 397 height 57
click at [372, 148] on div at bounding box center [406, 145] width 397 height 57
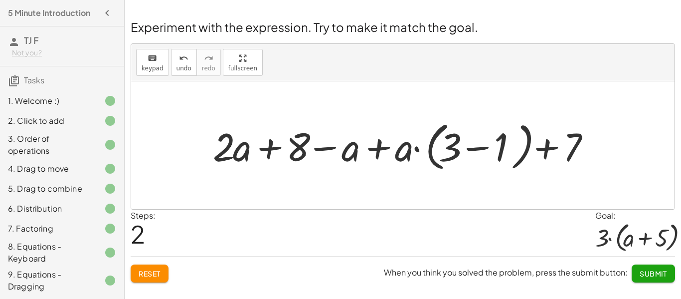
click at [412, 157] on div at bounding box center [406, 145] width 397 height 57
click at [408, 153] on div at bounding box center [406, 145] width 397 height 57
click at [458, 145] on div at bounding box center [406, 145] width 397 height 57
click at [448, 149] on div at bounding box center [406, 145] width 397 height 57
click at [471, 150] on div at bounding box center [406, 145] width 397 height 57
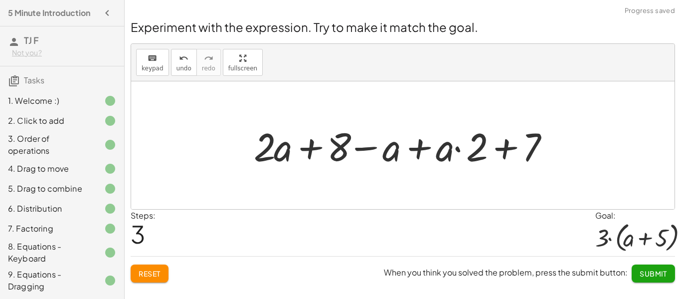
click at [155, 271] on span "Reset" at bounding box center [150, 273] width 22 height 9
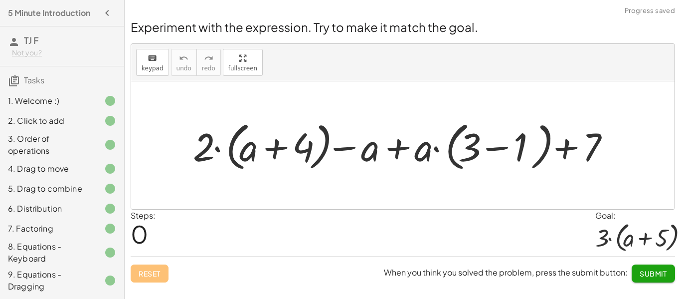
click at [283, 151] on div at bounding box center [406, 145] width 437 height 57
drag, startPoint x: 207, startPoint y: 152, endPoint x: 246, endPoint y: 153, distance: 38.4
click at [246, 153] on div at bounding box center [406, 145] width 437 height 57
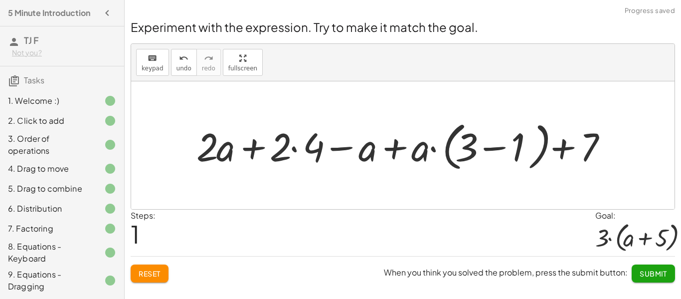
click at [294, 147] on div at bounding box center [406, 145] width 431 height 57
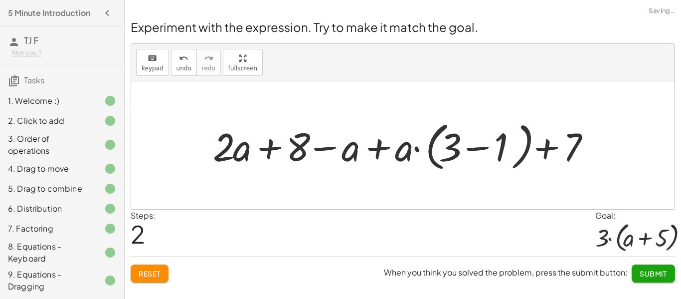
click at [336, 147] on div at bounding box center [406, 145] width 397 height 57
click at [376, 146] on div at bounding box center [406, 145] width 397 height 57
click at [541, 146] on div at bounding box center [406, 145] width 397 height 57
click at [379, 153] on div at bounding box center [406, 145] width 397 height 57
drag, startPoint x: 356, startPoint y: 152, endPoint x: 412, endPoint y: 156, distance: 55.9
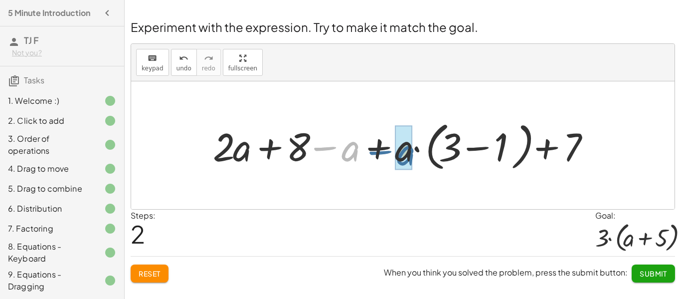
click at [412, 156] on div at bounding box center [406, 145] width 397 height 57
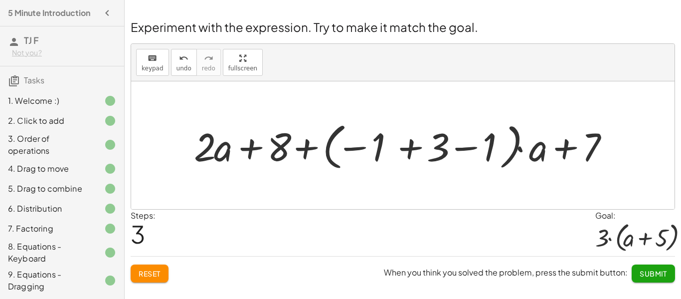
click at [246, 149] on div at bounding box center [406, 145] width 435 height 55
click at [301, 147] on div at bounding box center [406, 145] width 435 height 55
click at [407, 145] on div at bounding box center [406, 145] width 435 height 55
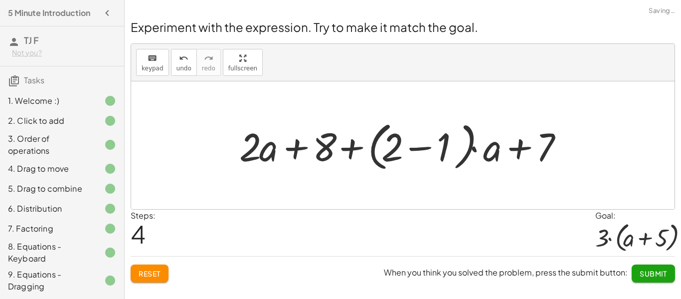
click at [412, 147] on div at bounding box center [406, 145] width 344 height 57
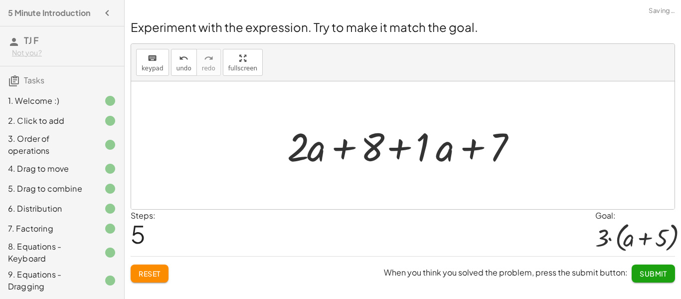
click at [403, 153] on div at bounding box center [406, 145] width 249 height 51
click at [459, 145] on div at bounding box center [406, 145] width 249 height 51
click at [354, 149] on div at bounding box center [406, 145] width 249 height 51
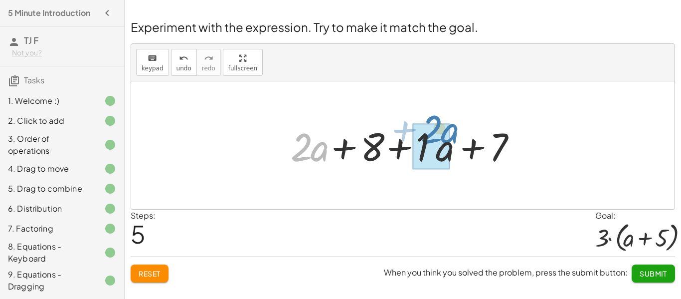
drag, startPoint x: 292, startPoint y: 154, endPoint x: 422, endPoint y: 140, distance: 130.9
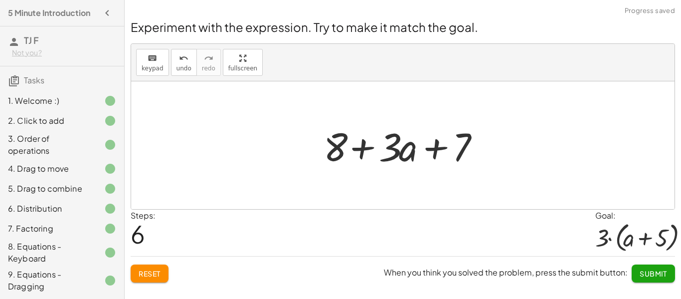
click at [357, 154] on div at bounding box center [407, 145] width 176 height 51
click at [430, 142] on div at bounding box center [407, 145] width 176 height 51
drag, startPoint x: 342, startPoint y: 150, endPoint x: 469, endPoint y: 150, distance: 126.1
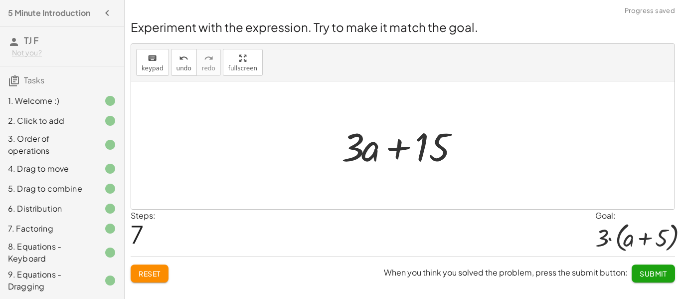
click at [403, 150] on div at bounding box center [406, 145] width 141 height 51
click at [148, 274] on span "Reset" at bounding box center [150, 273] width 22 height 9
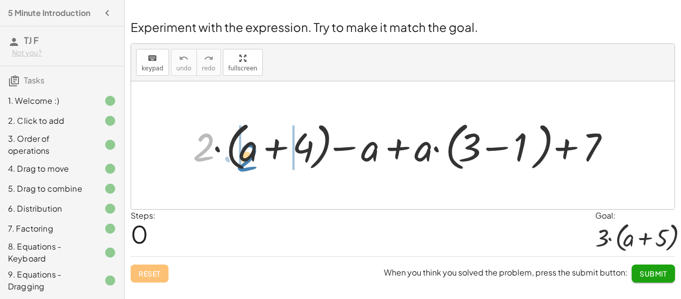
drag, startPoint x: 200, startPoint y: 149, endPoint x: 241, endPoint y: 157, distance: 42.1
click at [241, 157] on div at bounding box center [406, 145] width 437 height 57
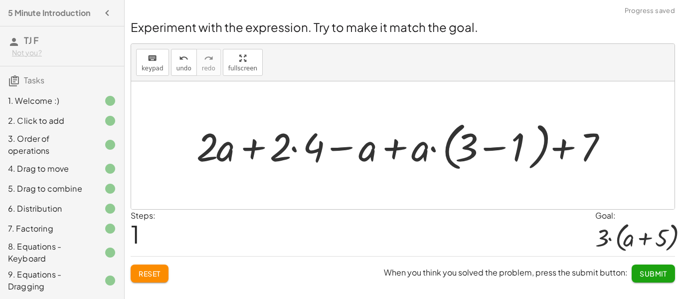
click at [294, 152] on div at bounding box center [406, 145] width 431 height 57
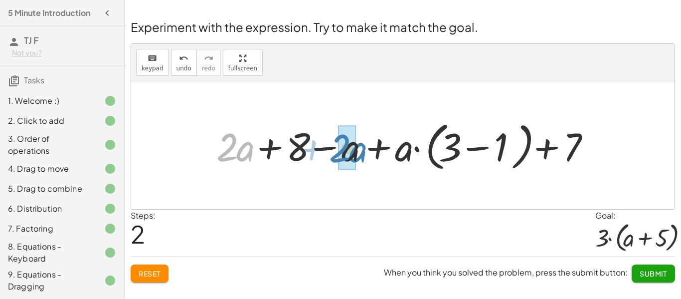
drag, startPoint x: 230, startPoint y: 144, endPoint x: 343, endPoint y: 145, distance: 112.7
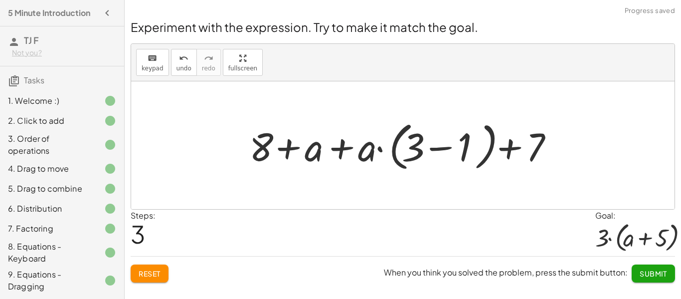
click at [337, 152] on div at bounding box center [406, 145] width 324 height 57
drag, startPoint x: 311, startPoint y: 152, endPoint x: 363, endPoint y: 151, distance: 51.9
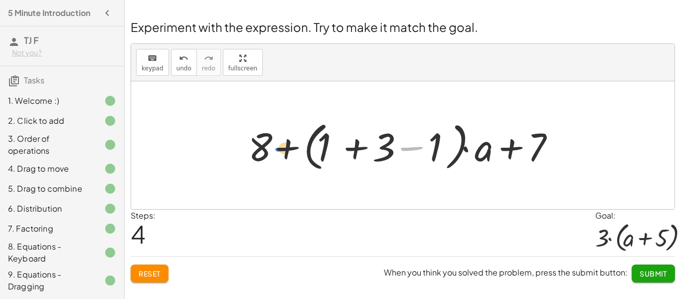
drag, startPoint x: 406, startPoint y: 148, endPoint x: 281, endPoint y: 148, distance: 125.6
click at [281, 148] on div at bounding box center [406, 145] width 326 height 57
click at [506, 149] on div at bounding box center [406, 145] width 326 height 57
drag, startPoint x: 485, startPoint y: 153, endPoint x: 270, endPoint y: 149, distance: 214.9
click at [270, 149] on div at bounding box center [406, 145] width 326 height 57
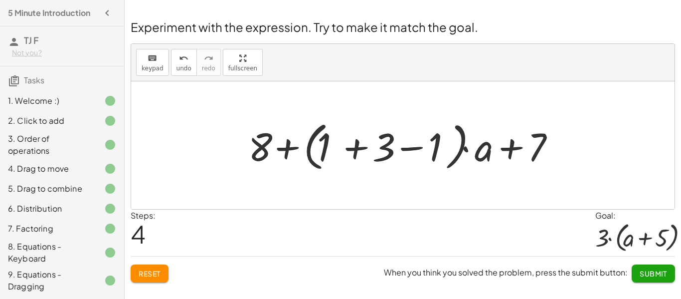
click at [361, 146] on div at bounding box center [406, 145] width 326 height 57
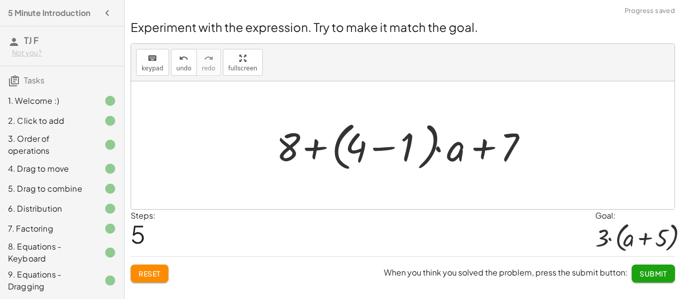
click at [385, 150] on div at bounding box center [406, 145] width 271 height 57
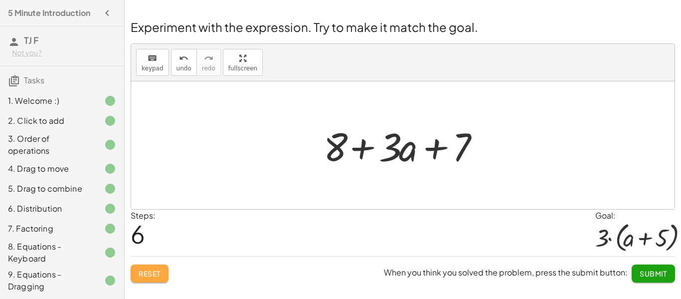
click at [154, 270] on span "Reset" at bounding box center [150, 273] width 22 height 9
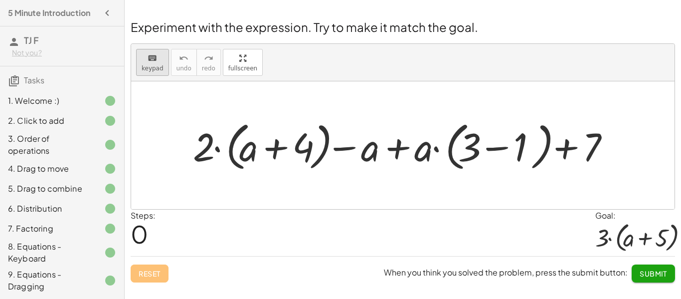
click at [156, 65] on span "keypad" at bounding box center [153, 68] width 22 height 7
click at [152, 66] on span "keypad" at bounding box center [153, 68] width 22 height 7
click at [254, 142] on div at bounding box center [247, 146] width 17 height 46
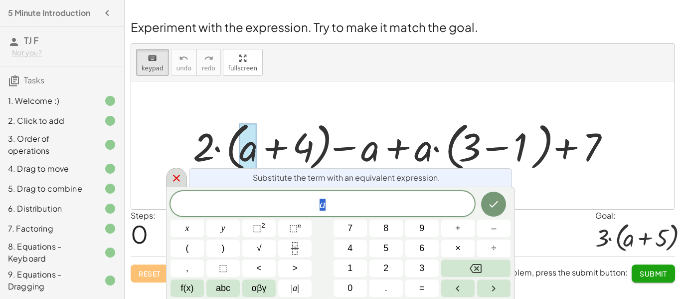
click at [174, 178] on icon at bounding box center [176, 178] width 12 height 12
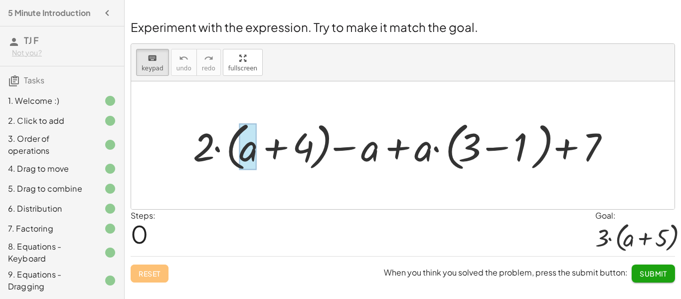
drag, startPoint x: 209, startPoint y: 155, endPoint x: 248, endPoint y: 146, distance: 39.8
drag, startPoint x: 194, startPoint y: 155, endPoint x: 208, endPoint y: 122, distance: 35.7
click at [157, 68] on span "keypad" at bounding box center [153, 68] width 22 height 7
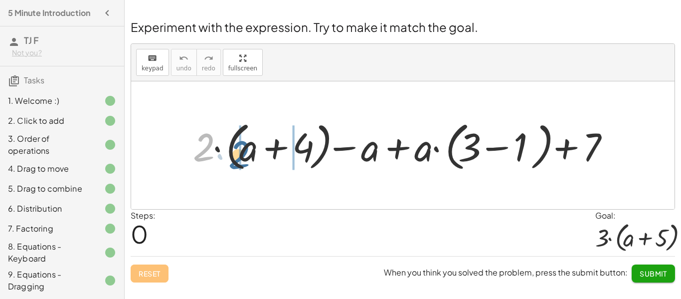
drag, startPoint x: 201, startPoint y: 148, endPoint x: 237, endPoint y: 157, distance: 37.1
click at [237, 157] on div at bounding box center [406, 145] width 437 height 57
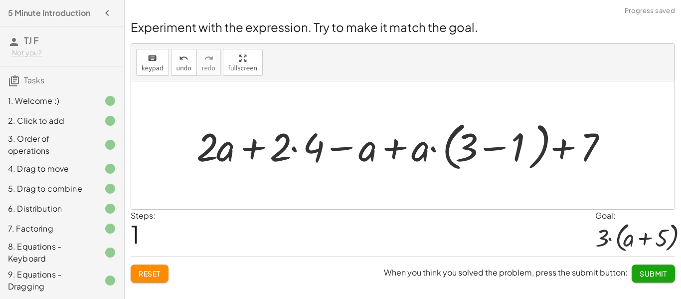
click at [289, 149] on div at bounding box center [406, 145] width 431 height 57
click at [295, 149] on div at bounding box center [406, 145] width 431 height 57
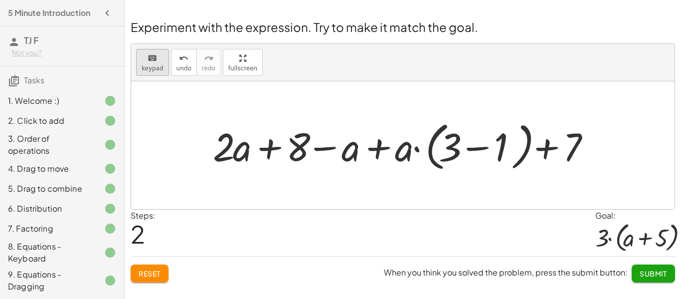
click at [151, 49] on button "keyboard keypad" at bounding box center [152, 62] width 33 height 27
drag, startPoint x: 399, startPoint y: 152, endPoint x: 342, endPoint y: 154, distance: 56.9
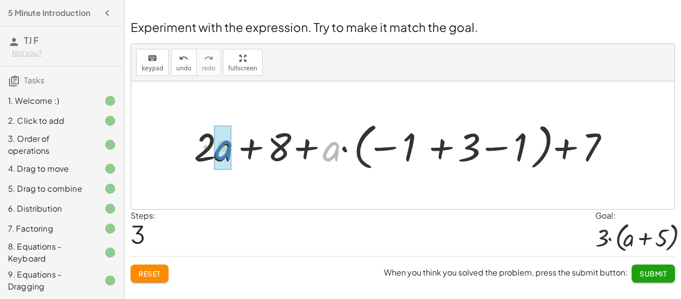
drag, startPoint x: 334, startPoint y: 151, endPoint x: 226, endPoint y: 149, distance: 108.7
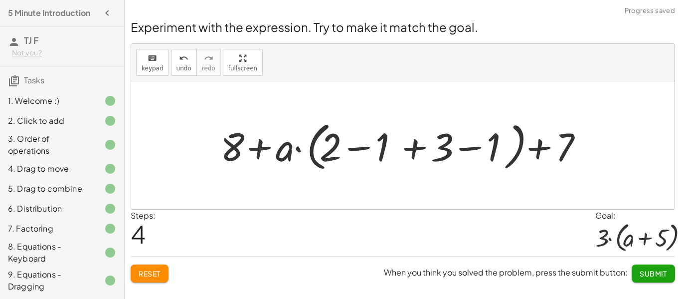
click at [288, 150] on div at bounding box center [406, 145] width 382 height 57
drag, startPoint x: 288, startPoint y: 150, endPoint x: 332, endPoint y: 149, distance: 44.4
click at [332, 149] on div at bounding box center [406, 145] width 382 height 57
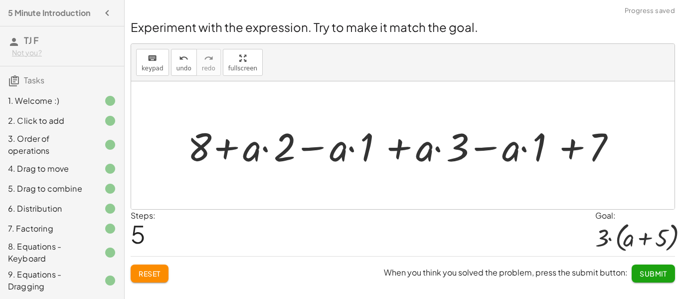
click at [307, 146] on div at bounding box center [406, 145] width 448 height 51
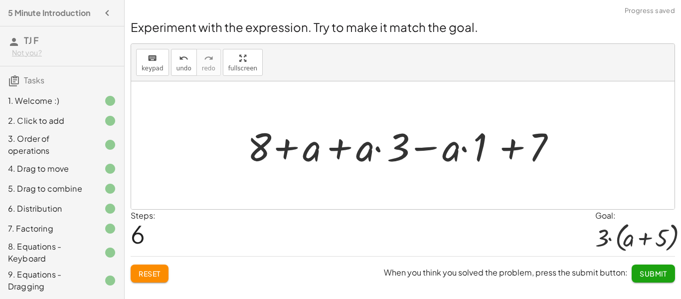
click at [339, 149] on div at bounding box center [406, 145] width 328 height 51
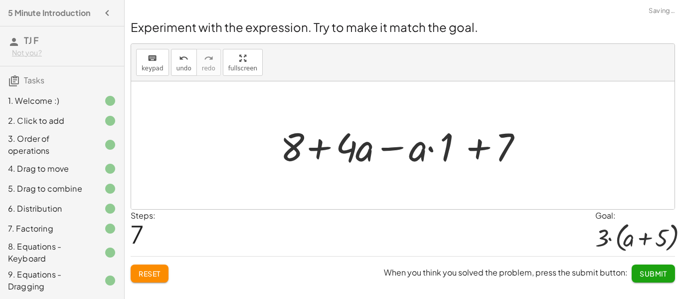
click at [381, 149] on div at bounding box center [406, 145] width 262 height 51
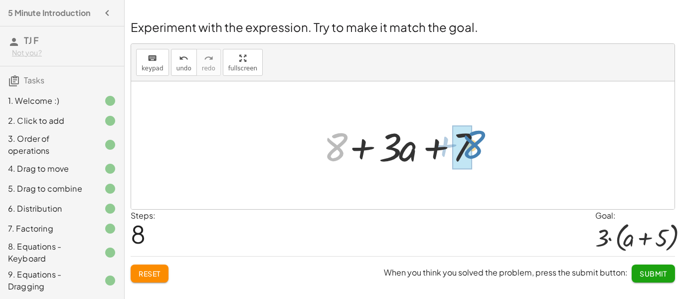
drag, startPoint x: 339, startPoint y: 145, endPoint x: 477, endPoint y: 144, distance: 137.6
click at [477, 144] on div at bounding box center [407, 145] width 176 height 51
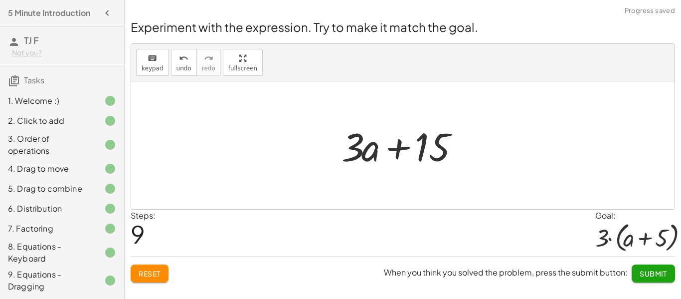
click at [464, 147] on div at bounding box center [406, 145] width 141 height 51
click at [161, 65] on span "keypad" at bounding box center [153, 68] width 22 height 7
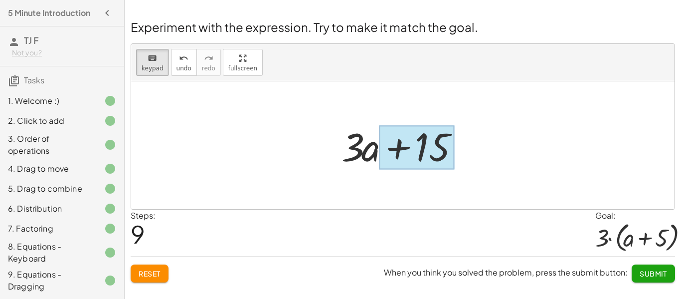
click at [393, 144] on div at bounding box center [416, 147] width 75 height 44
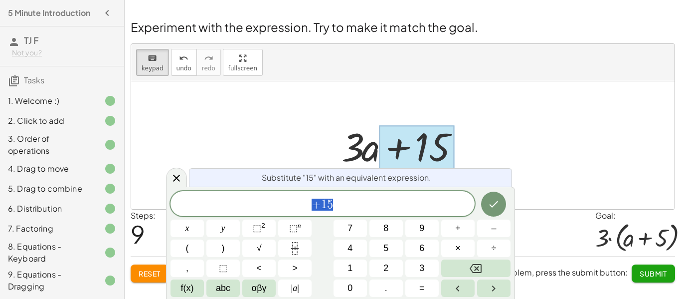
scroll to position [1, 0]
click at [331, 204] on span "a ​ + 1 5" at bounding box center [323, 203] width 32 height 12
click at [498, 200] on icon "Done" at bounding box center [493, 203] width 12 height 12
click at [503, 205] on button "Done" at bounding box center [493, 202] width 25 height 25
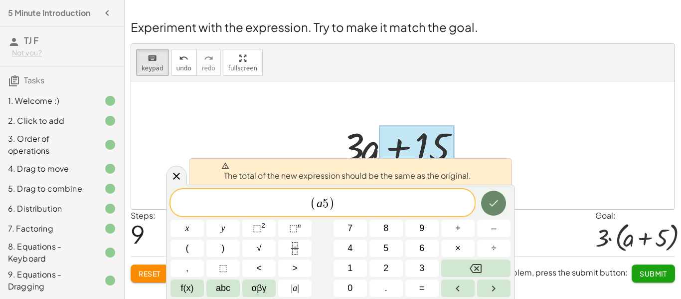
click at [492, 206] on icon "Done" at bounding box center [493, 203] width 12 height 12
click at [539, 169] on div at bounding box center [402, 145] width 543 height 128
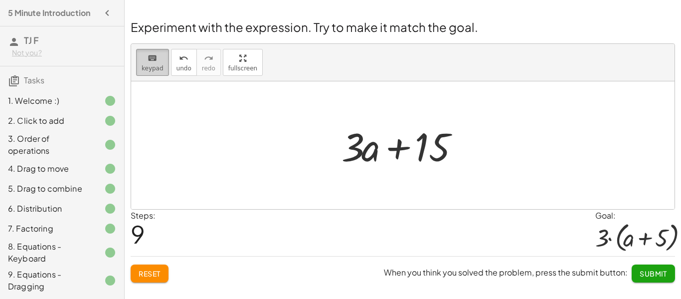
click at [157, 72] on button "keyboard keypad" at bounding box center [152, 62] width 33 height 27
click at [162, 61] on button "keyboard keypad" at bounding box center [152, 62] width 33 height 27
click at [460, 149] on div at bounding box center [406, 145] width 141 height 51
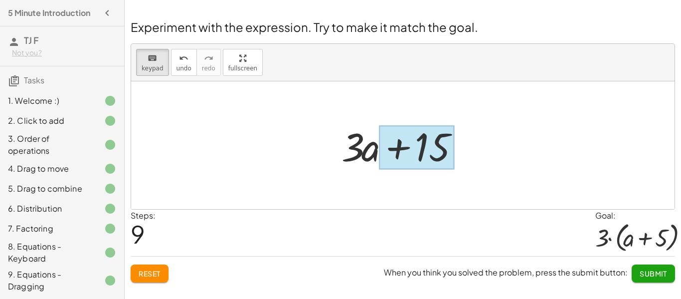
click at [446, 148] on div at bounding box center [416, 147] width 75 height 44
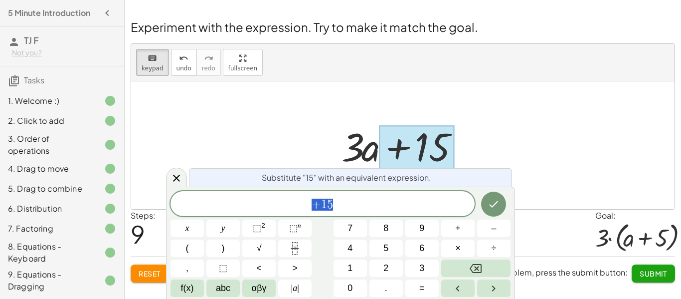
scroll to position [2, 0]
click at [343, 211] on div "+ 1 5" at bounding box center [322, 203] width 304 height 25
click at [419, 287] on span "=" at bounding box center [421, 287] width 5 height 13
click at [501, 194] on button "Done" at bounding box center [493, 202] width 25 height 25
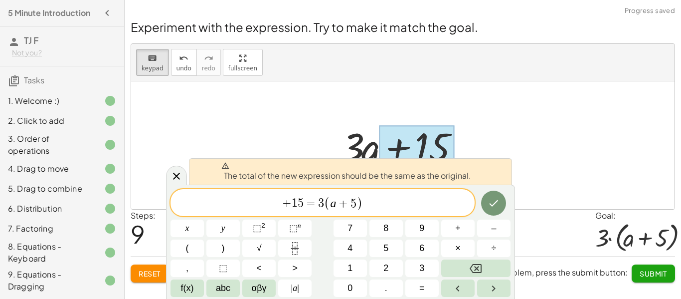
click at [317, 201] on span "=" at bounding box center [311, 203] width 14 height 12
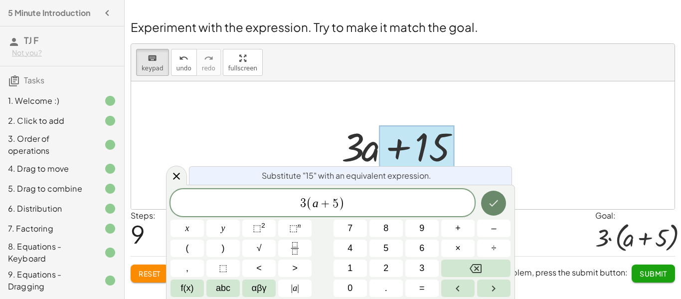
click at [491, 200] on icon "Done" at bounding box center [493, 203] width 12 height 12
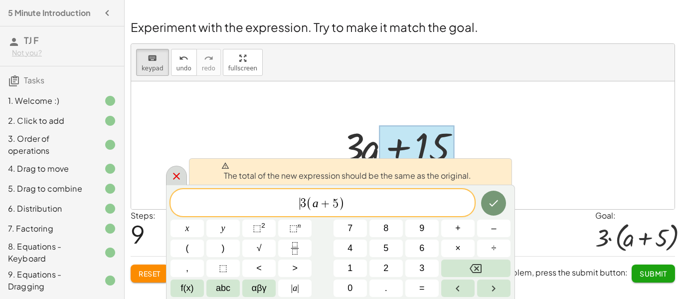
click at [178, 180] on icon at bounding box center [176, 176] width 12 height 12
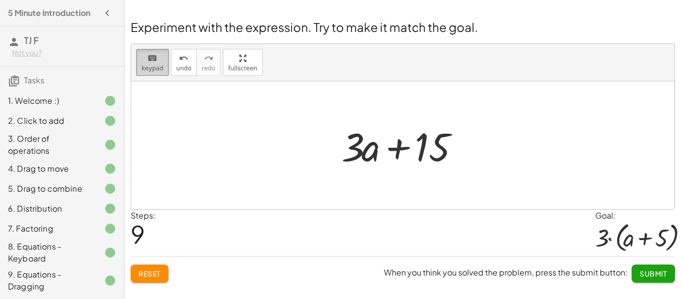
click at [151, 63] on button "keyboard keypad" at bounding box center [152, 62] width 33 height 27
click at [160, 70] on span "keypad" at bounding box center [153, 68] width 22 height 7
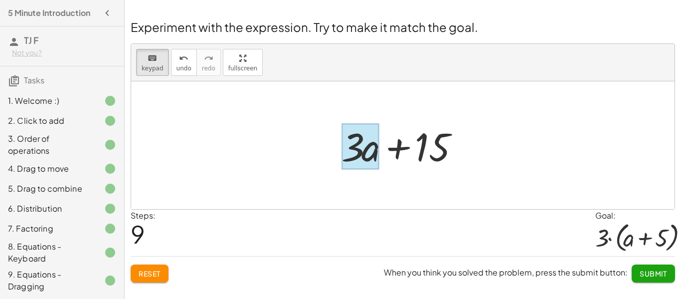
click at [378, 128] on div at bounding box center [359, 146] width 37 height 46
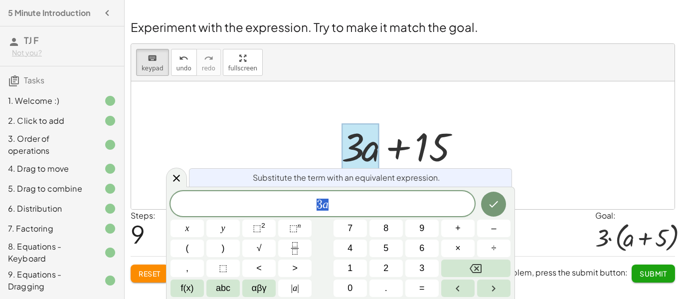
scroll to position [3, 0]
click at [493, 204] on icon "Done" at bounding box center [493, 204] width 12 height 12
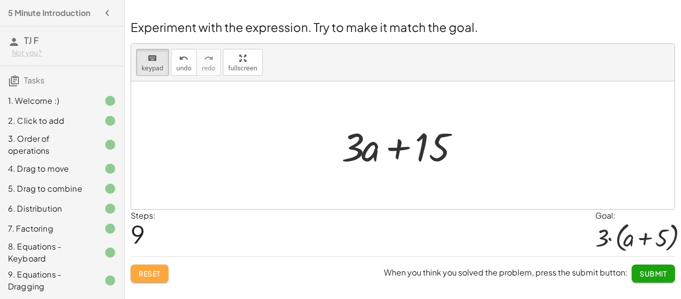
click at [152, 276] on span "Reset" at bounding box center [150, 273] width 22 height 9
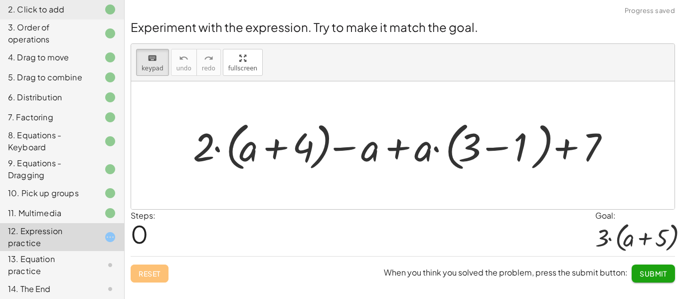
scroll to position [133, 0]
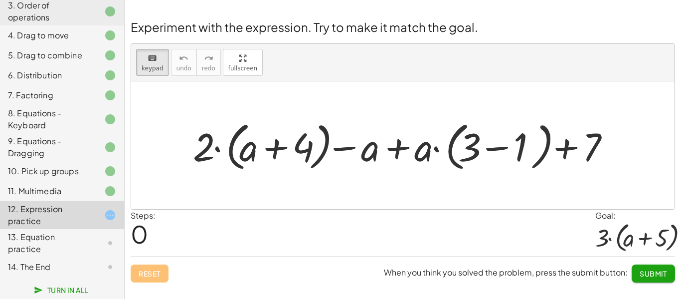
click at [108, 216] on icon at bounding box center [110, 215] width 12 height 12
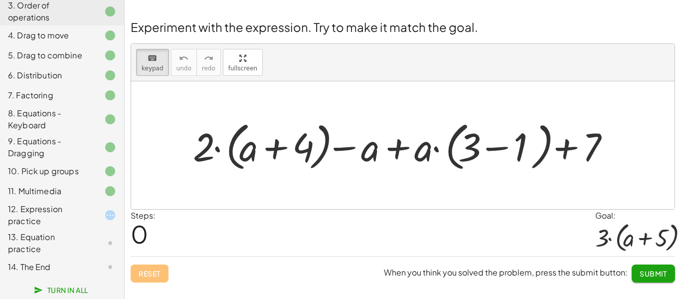
click at [72, 217] on div "12. Expression practice" at bounding box center [48, 215] width 80 height 24
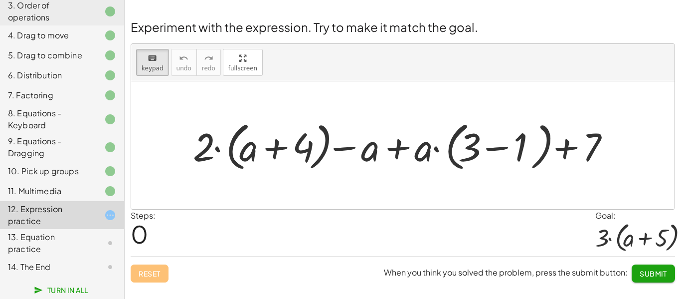
click at [88, 222] on div "12. Expression practice" at bounding box center [48, 215] width 80 height 24
drag, startPoint x: 210, startPoint y: 155, endPoint x: 256, endPoint y: 154, distance: 45.9
click at [228, 180] on div at bounding box center [402, 145] width 543 height 128
drag, startPoint x: 200, startPoint y: 158, endPoint x: 233, endPoint y: 155, distance: 33.5
click at [148, 74] on button "keyboard keypad" at bounding box center [152, 62] width 33 height 27
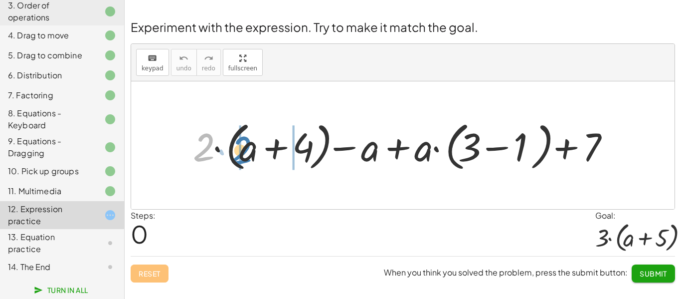
drag, startPoint x: 203, startPoint y: 146, endPoint x: 242, endPoint y: 149, distance: 38.5
click at [242, 149] on div at bounding box center [406, 145] width 437 height 57
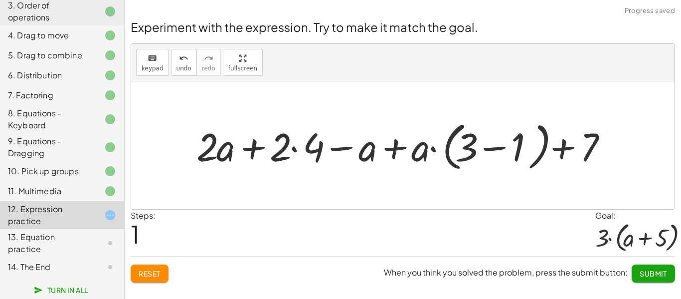
click at [297, 147] on div at bounding box center [406, 145] width 431 height 57
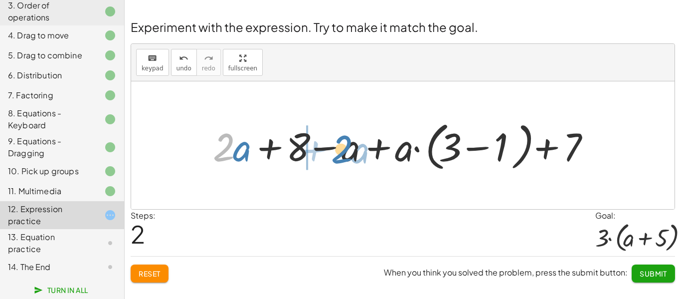
drag, startPoint x: 225, startPoint y: 153, endPoint x: 342, endPoint y: 155, distance: 117.7
click at [342, 155] on div at bounding box center [406, 145] width 397 height 57
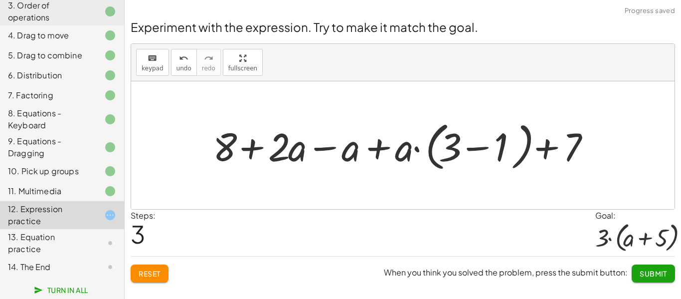
click at [325, 151] on div at bounding box center [406, 145] width 397 height 57
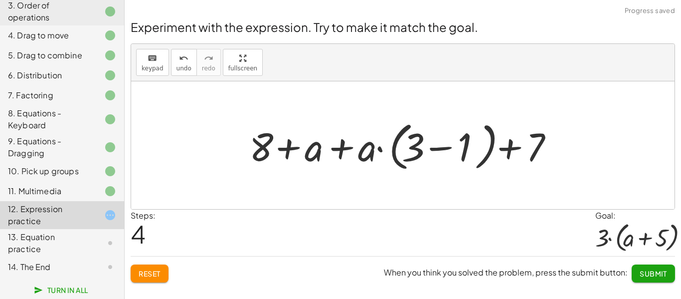
click at [336, 146] on div at bounding box center [406, 145] width 324 height 57
click at [190, 68] on button "undo undo" at bounding box center [184, 62] width 26 height 27
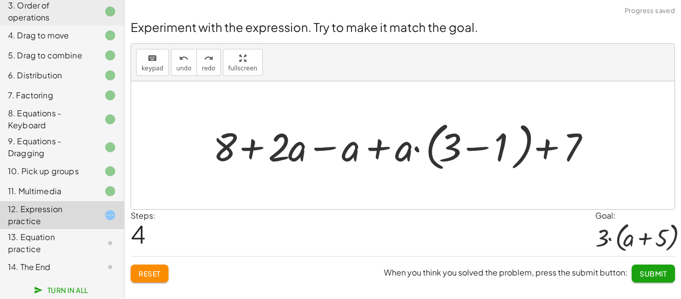
click at [377, 146] on div at bounding box center [406, 145] width 397 height 57
click at [456, 145] on div at bounding box center [406, 145] width 397 height 57
click at [147, 273] on span "Reset" at bounding box center [150, 273] width 22 height 9
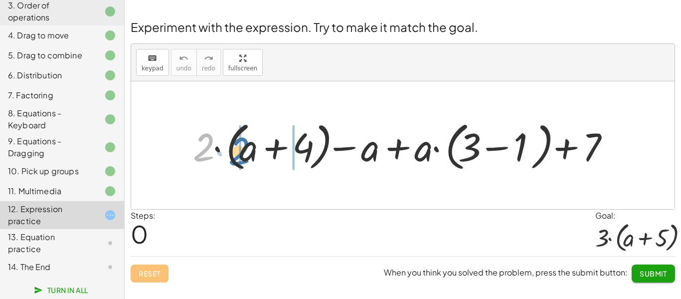
drag, startPoint x: 203, startPoint y: 137, endPoint x: 240, endPoint y: 141, distance: 36.6
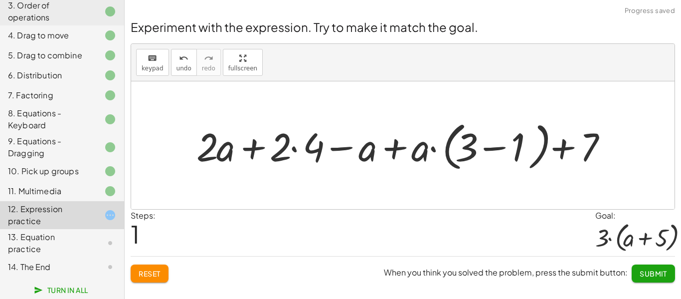
click at [297, 150] on div at bounding box center [406, 145] width 431 height 57
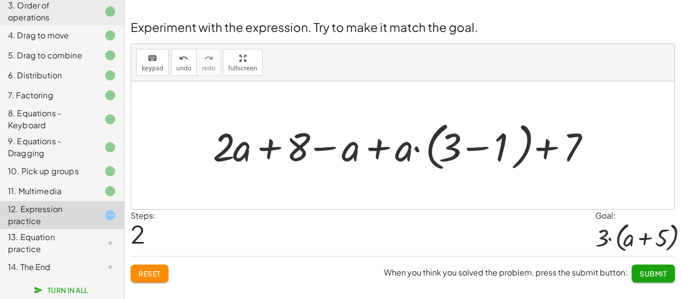
click at [140, 276] on span "Reset" at bounding box center [150, 273] width 22 height 9
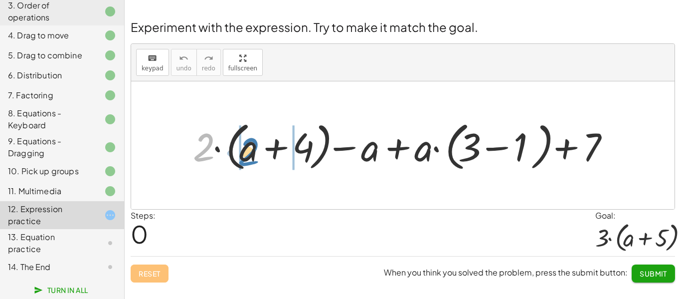
drag, startPoint x: 199, startPoint y: 156, endPoint x: 244, endPoint y: 160, distance: 45.1
click at [244, 160] on div at bounding box center [406, 145] width 437 height 57
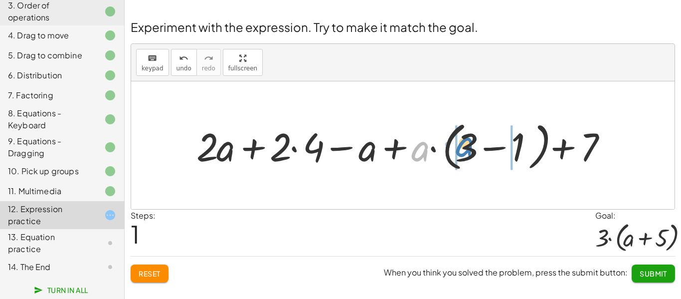
drag, startPoint x: 418, startPoint y: 150, endPoint x: 462, endPoint y: 146, distance: 44.6
click at [462, 146] on div at bounding box center [406, 145] width 431 height 57
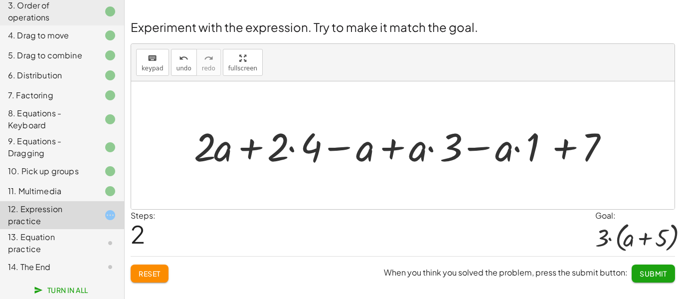
click at [291, 148] on div at bounding box center [406, 145] width 435 height 51
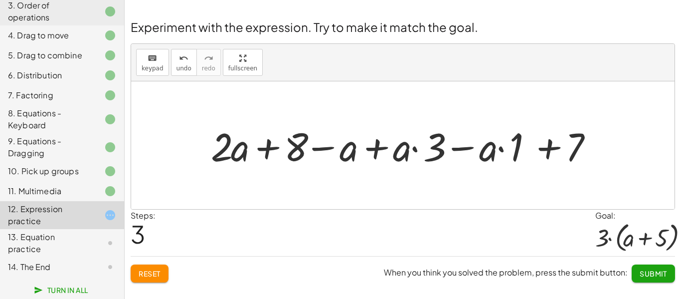
click at [153, 276] on span "Reset" at bounding box center [150, 273] width 22 height 9
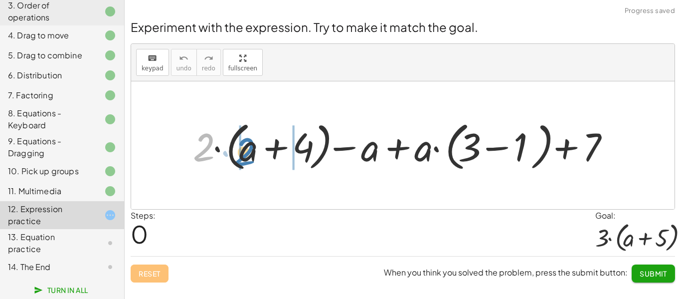
drag, startPoint x: 210, startPoint y: 153, endPoint x: 251, endPoint y: 158, distance: 41.1
click at [251, 158] on div at bounding box center [406, 145] width 437 height 57
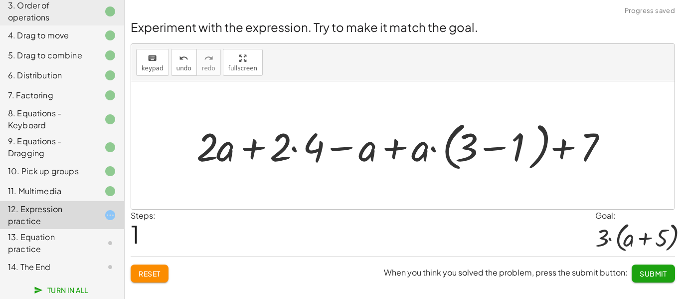
click at [293, 151] on div at bounding box center [406, 145] width 431 height 57
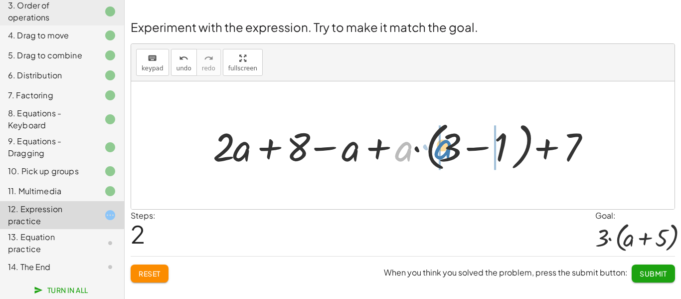
drag, startPoint x: 403, startPoint y: 154, endPoint x: 443, endPoint y: 154, distance: 39.4
click at [443, 154] on div at bounding box center [406, 145] width 397 height 57
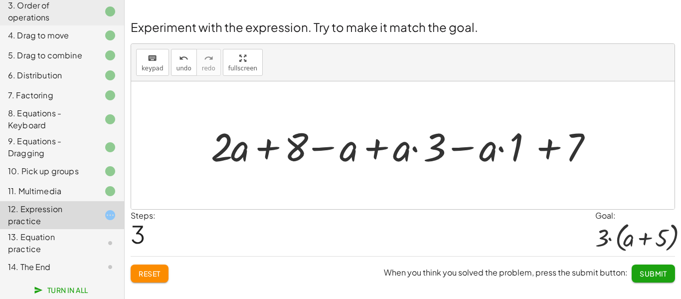
click at [378, 148] on div at bounding box center [407, 145] width 402 height 51
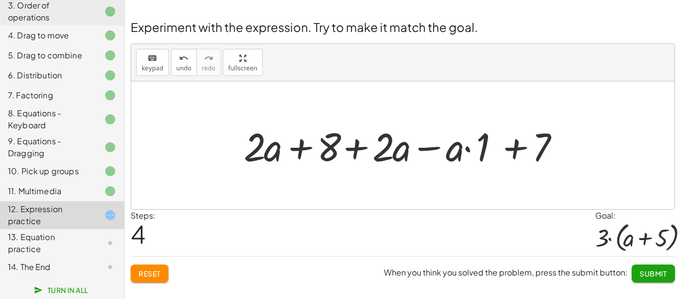
click at [481, 153] on div at bounding box center [406, 145] width 335 height 51
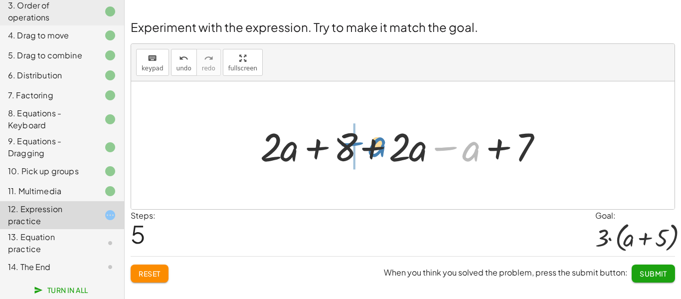
drag, startPoint x: 462, startPoint y: 151, endPoint x: 368, endPoint y: 147, distance: 93.8
click at [368, 147] on div at bounding box center [406, 145] width 302 height 51
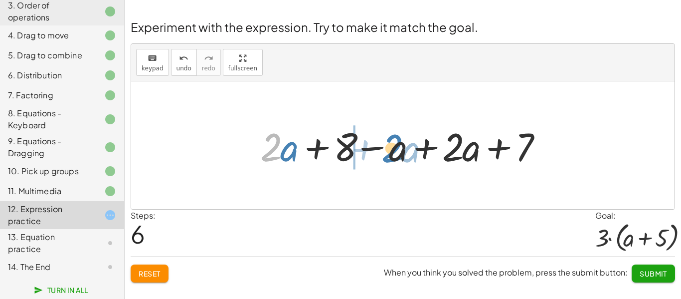
drag, startPoint x: 274, startPoint y: 152, endPoint x: 395, endPoint y: 150, distance: 120.6
click at [395, 150] on div at bounding box center [406, 145] width 302 height 51
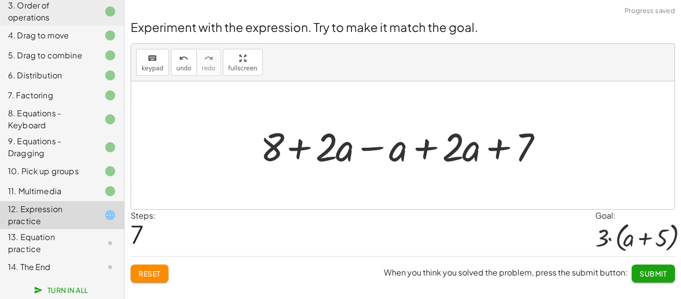
click at [378, 146] on div at bounding box center [406, 145] width 302 height 51
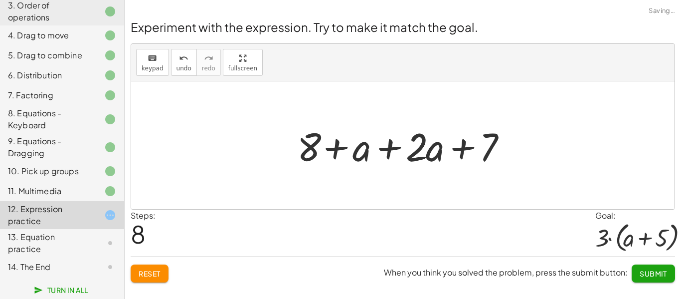
click at [389, 147] on div at bounding box center [406, 145] width 229 height 51
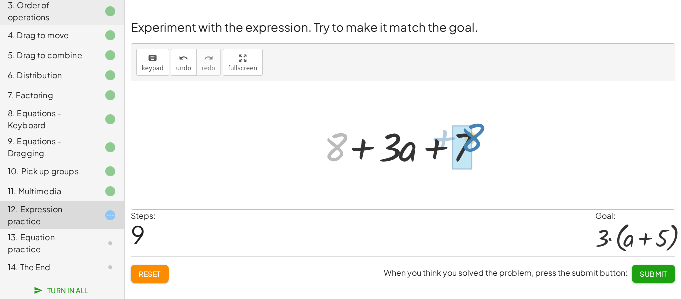
drag, startPoint x: 337, startPoint y: 151, endPoint x: 474, endPoint y: 142, distance: 136.8
click at [474, 142] on div at bounding box center [407, 145] width 176 height 51
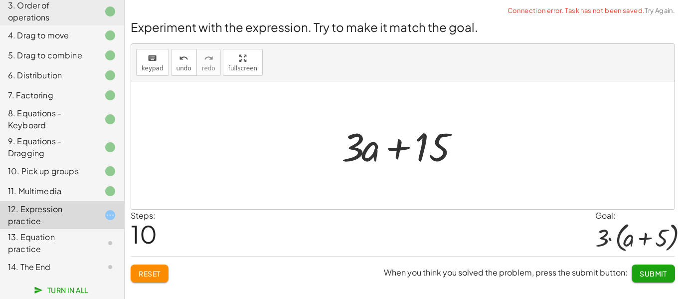
click at [446, 162] on div at bounding box center [406, 145] width 141 height 51
click at [404, 144] on div at bounding box center [406, 145] width 141 height 51
click at [665, 9] on link "Try Again." at bounding box center [659, 10] width 30 height 8
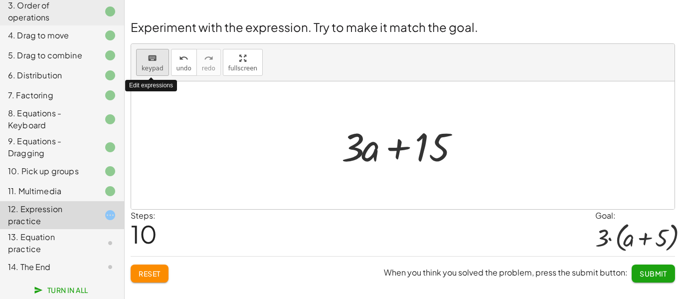
click at [157, 71] on span "keypad" at bounding box center [153, 68] width 22 height 7
click at [148, 56] on icon "keyboard" at bounding box center [152, 58] width 9 height 12
click at [646, 270] on span "Submit" at bounding box center [653, 273] width 27 height 9
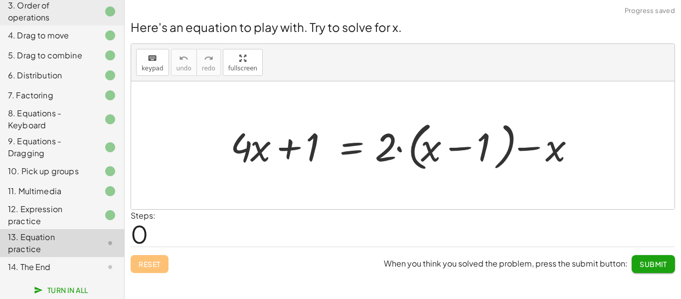
click at [470, 231] on div "Steps: 0" at bounding box center [403, 227] width 544 height 37
click at [299, 146] on div at bounding box center [406, 145] width 362 height 57
click at [350, 148] on div at bounding box center [406, 145] width 362 height 57
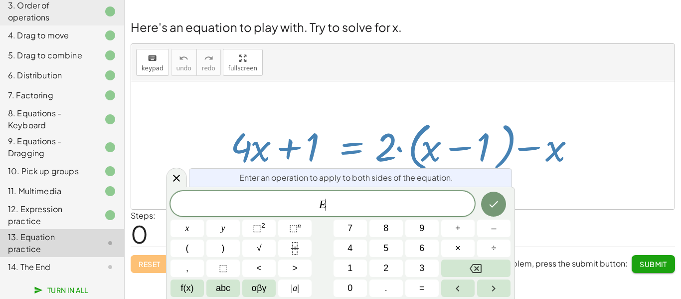
scroll to position [3, 0]
click at [177, 175] on icon at bounding box center [176, 178] width 12 height 12
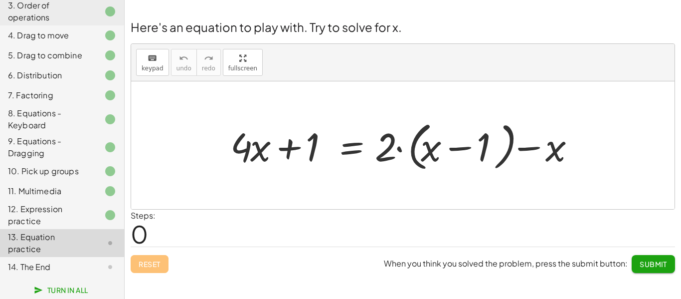
click at [463, 142] on div at bounding box center [406, 145] width 362 height 57
click at [532, 150] on div at bounding box center [406, 145] width 362 height 57
click at [97, 263] on div at bounding box center [102, 267] width 28 height 12
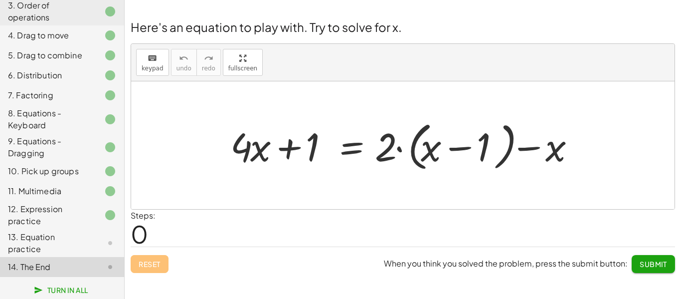
click at [84, 249] on div "13. Equation practice" at bounding box center [48, 243] width 80 height 24
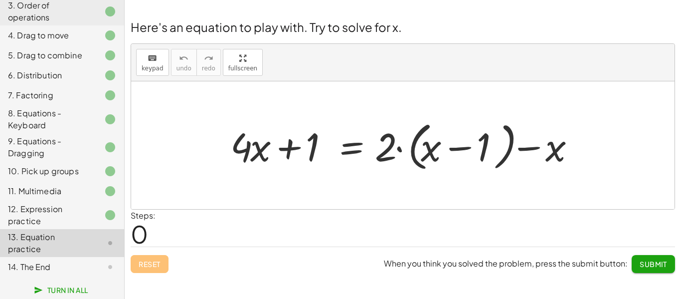
click at [648, 264] on span "Submit" at bounding box center [653, 263] width 27 height 9
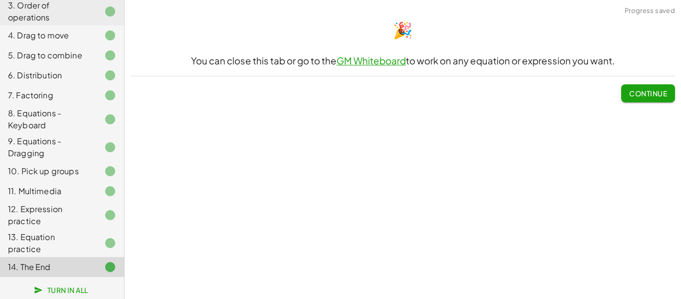
click at [648, 91] on span "Continue" at bounding box center [648, 93] width 38 height 9
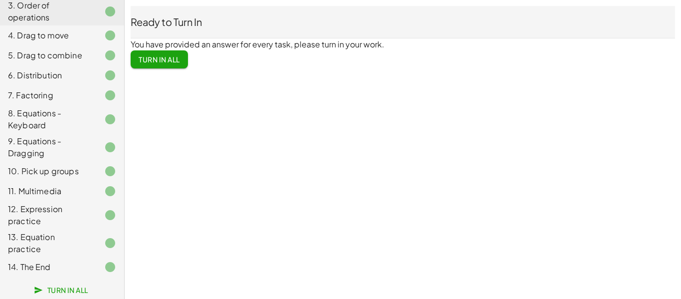
click at [174, 57] on span "Turn In All" at bounding box center [159, 59] width 41 height 9
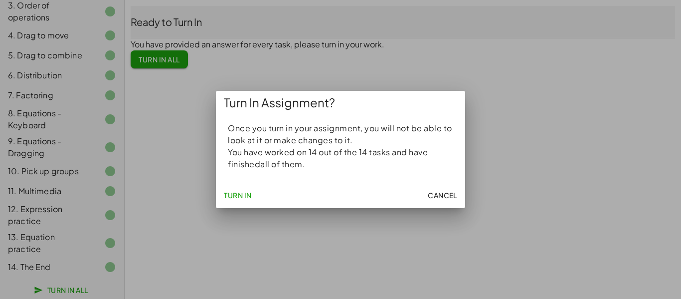
click at [230, 189] on button "Turn In" at bounding box center [238, 195] width 36 height 18
